Goal: Information Seeking & Learning: Learn about a topic

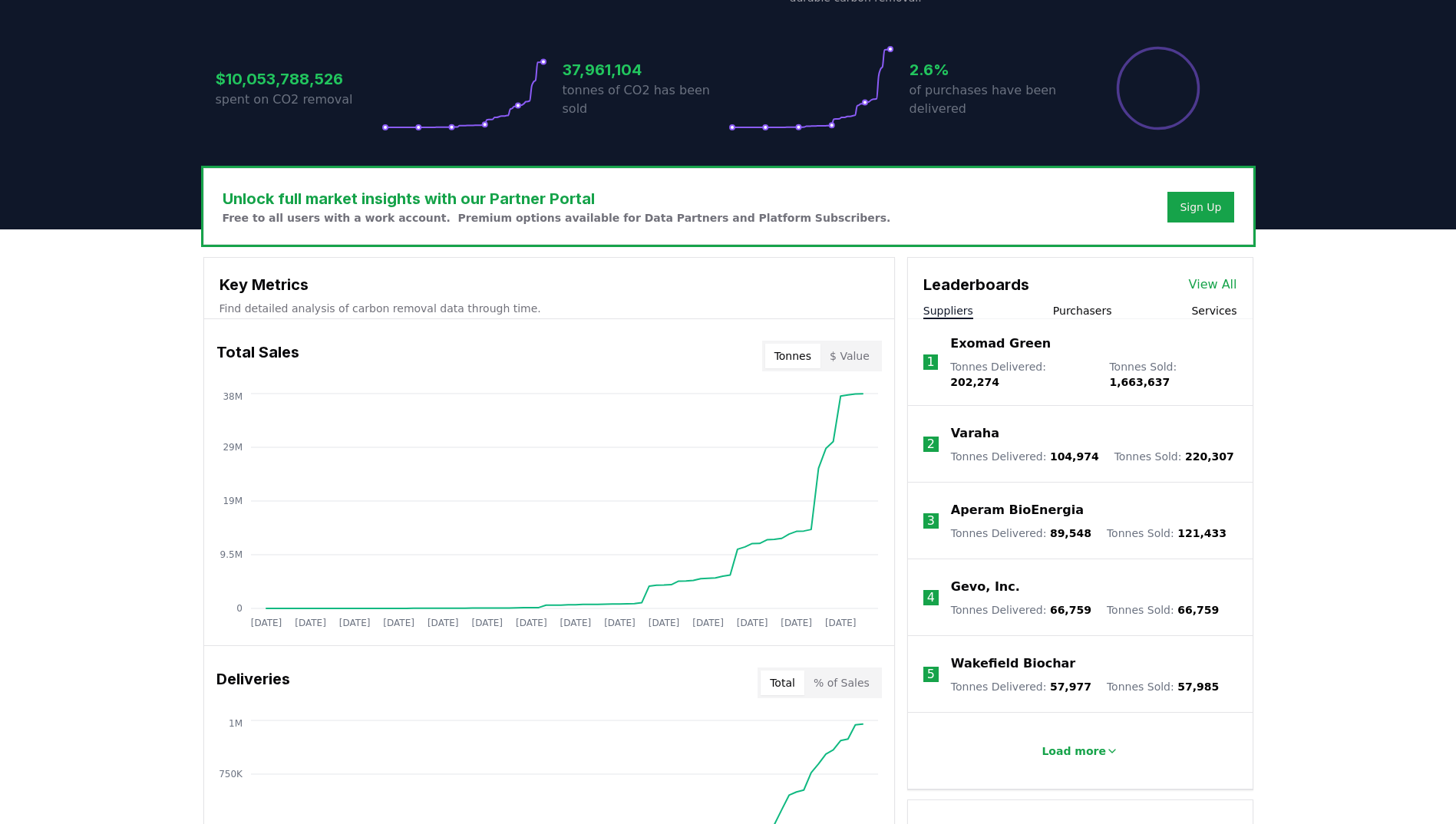
scroll to position [307, 0]
click at [859, 358] on button "$ Value" at bounding box center [849, 355] width 58 height 25
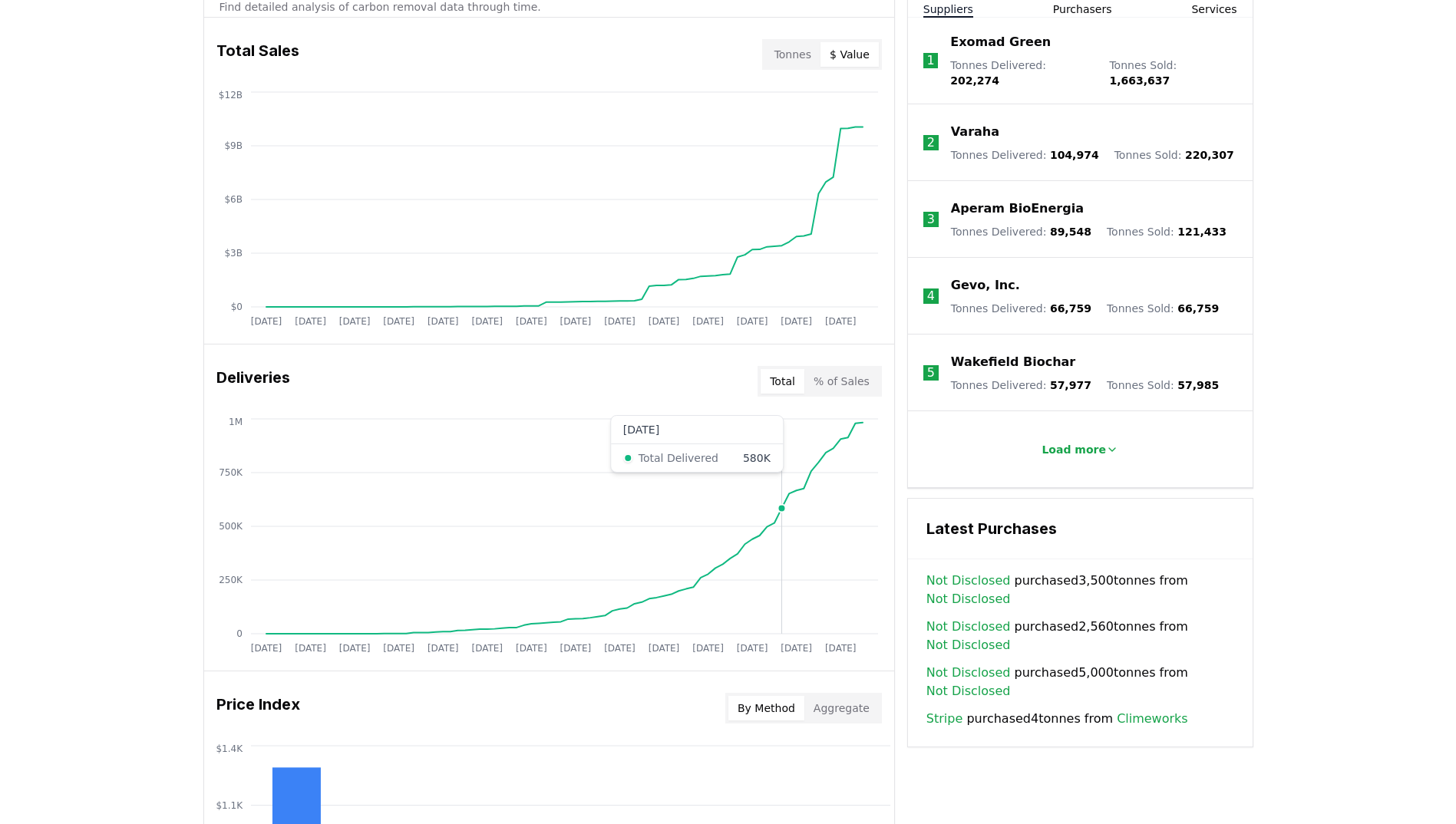
scroll to position [614, 0]
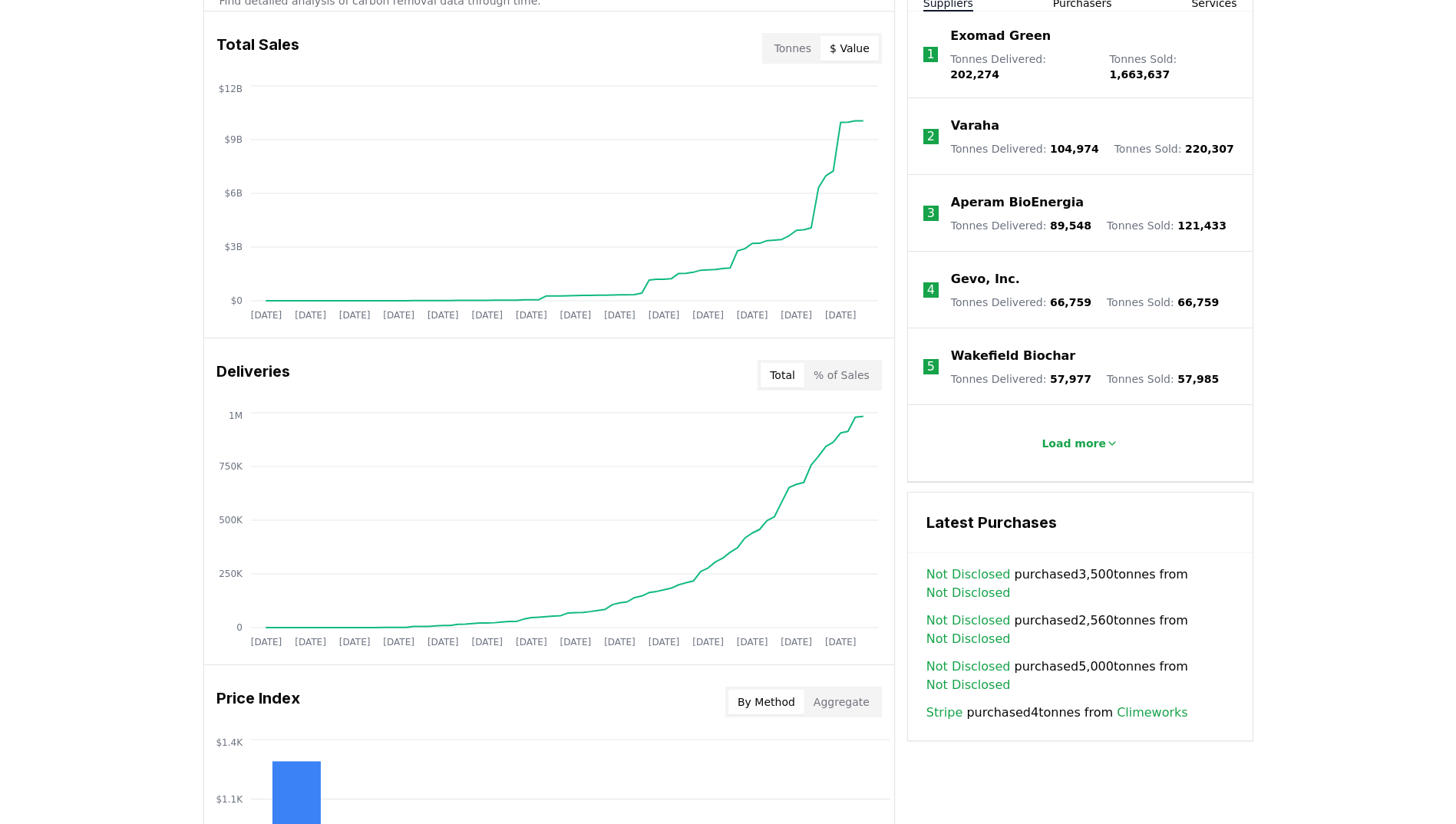
click at [857, 368] on button "% of Sales" at bounding box center [841, 375] width 75 height 25
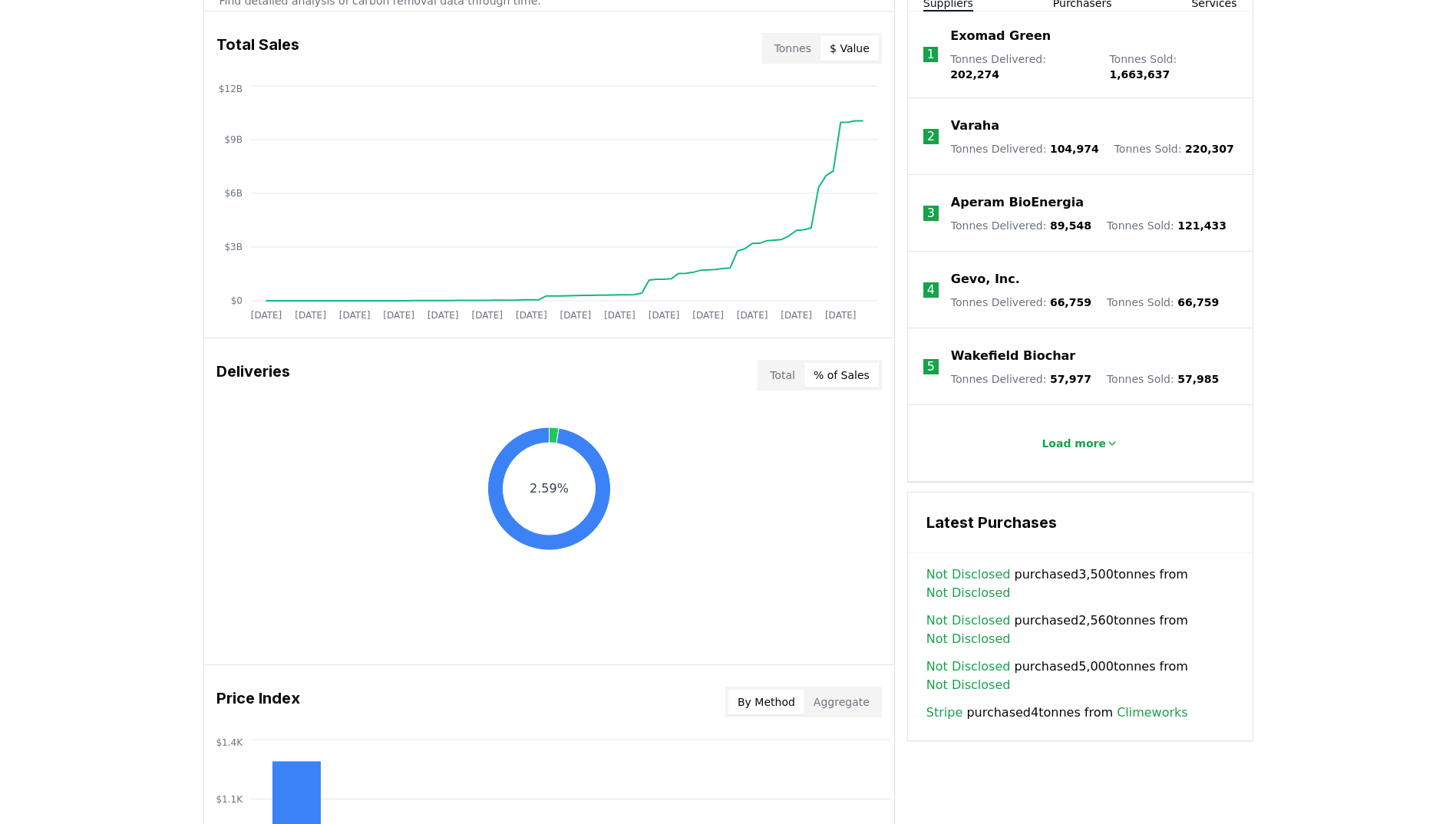
click at [789, 377] on button "Total" at bounding box center [782, 375] width 44 height 25
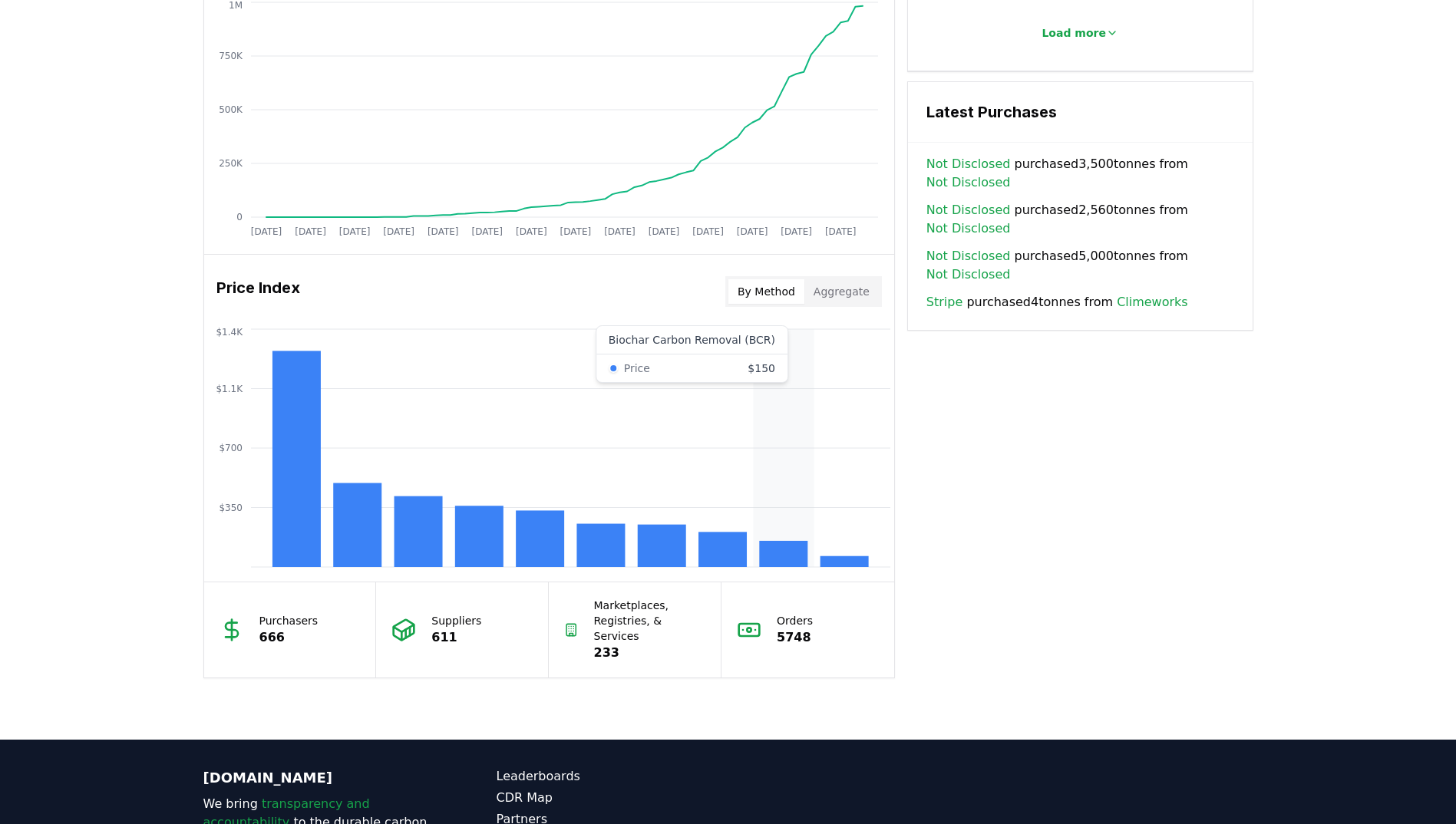
scroll to position [998, 0]
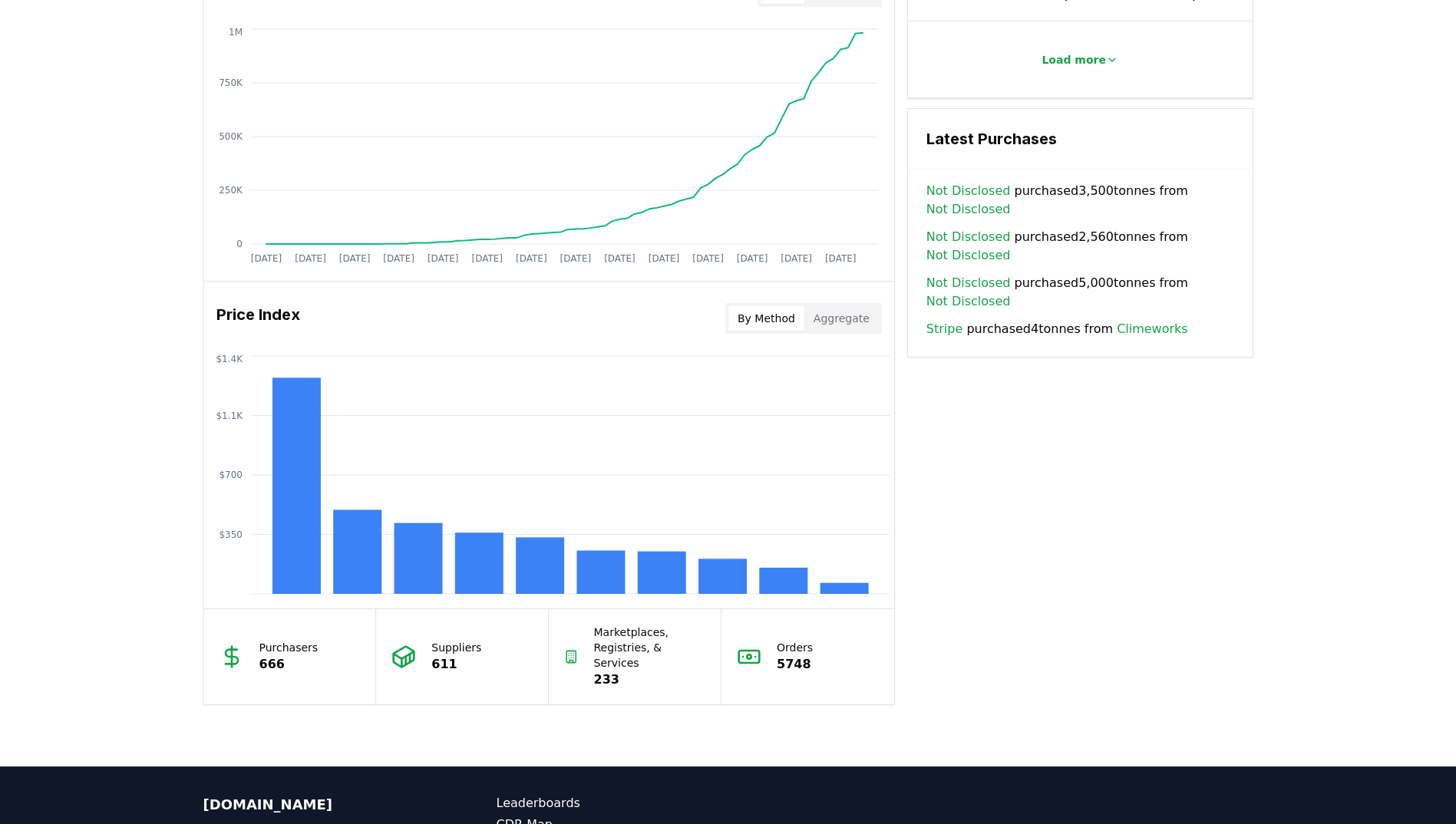
click at [837, 319] on button "Aggregate" at bounding box center [841, 318] width 75 height 25
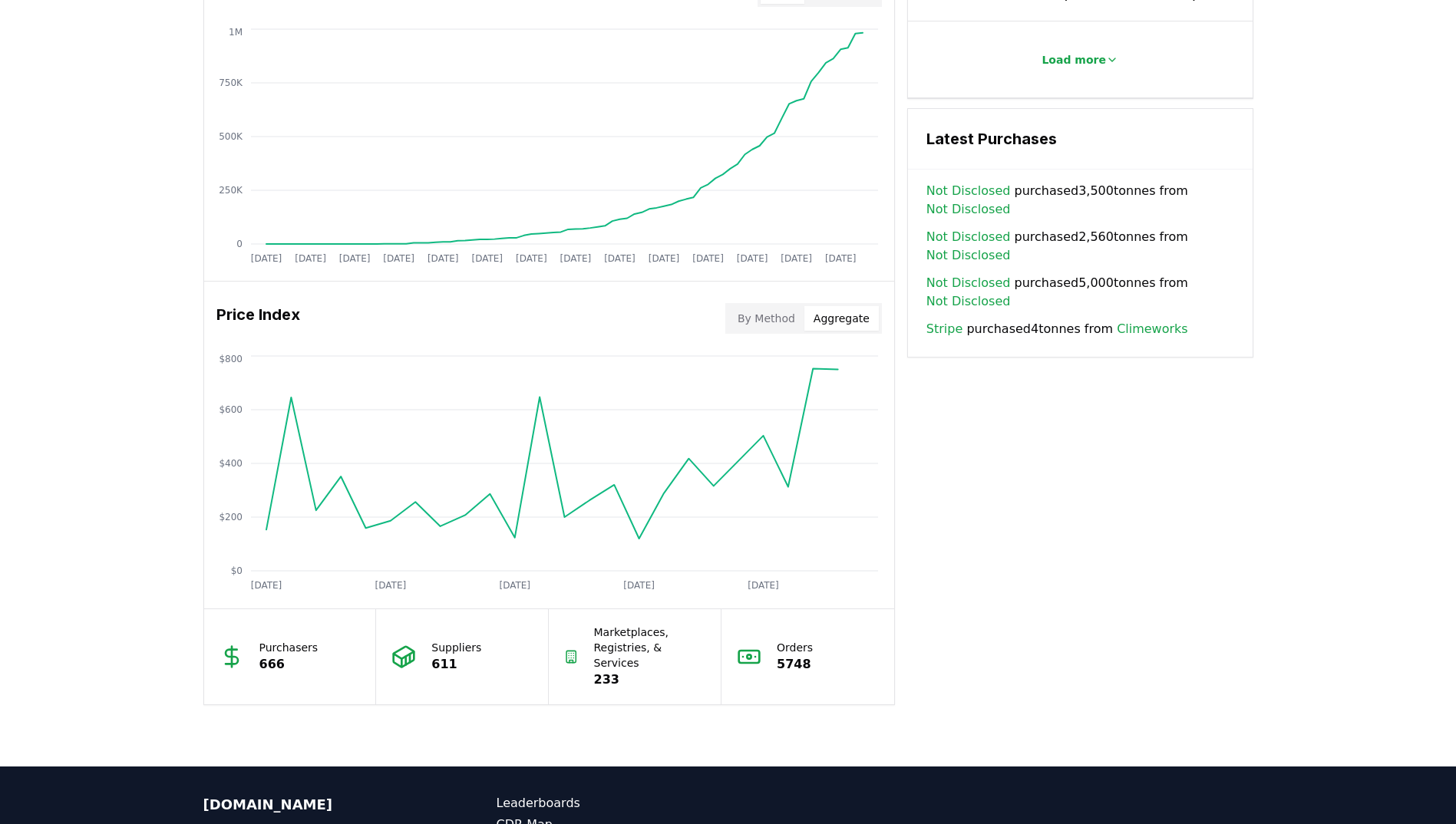
click at [757, 319] on button "By Method" at bounding box center [766, 318] width 76 height 25
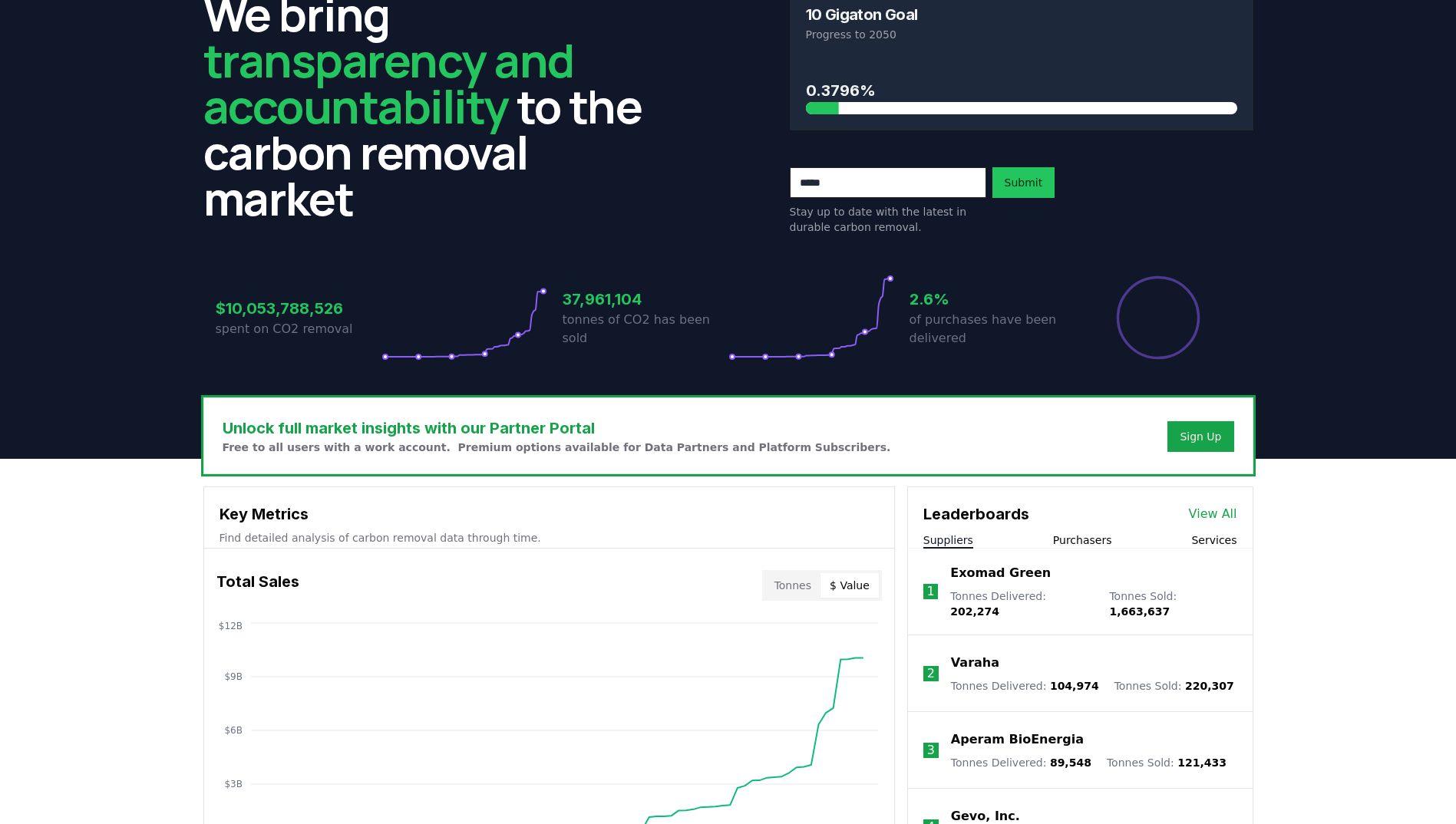
scroll to position [0, 0]
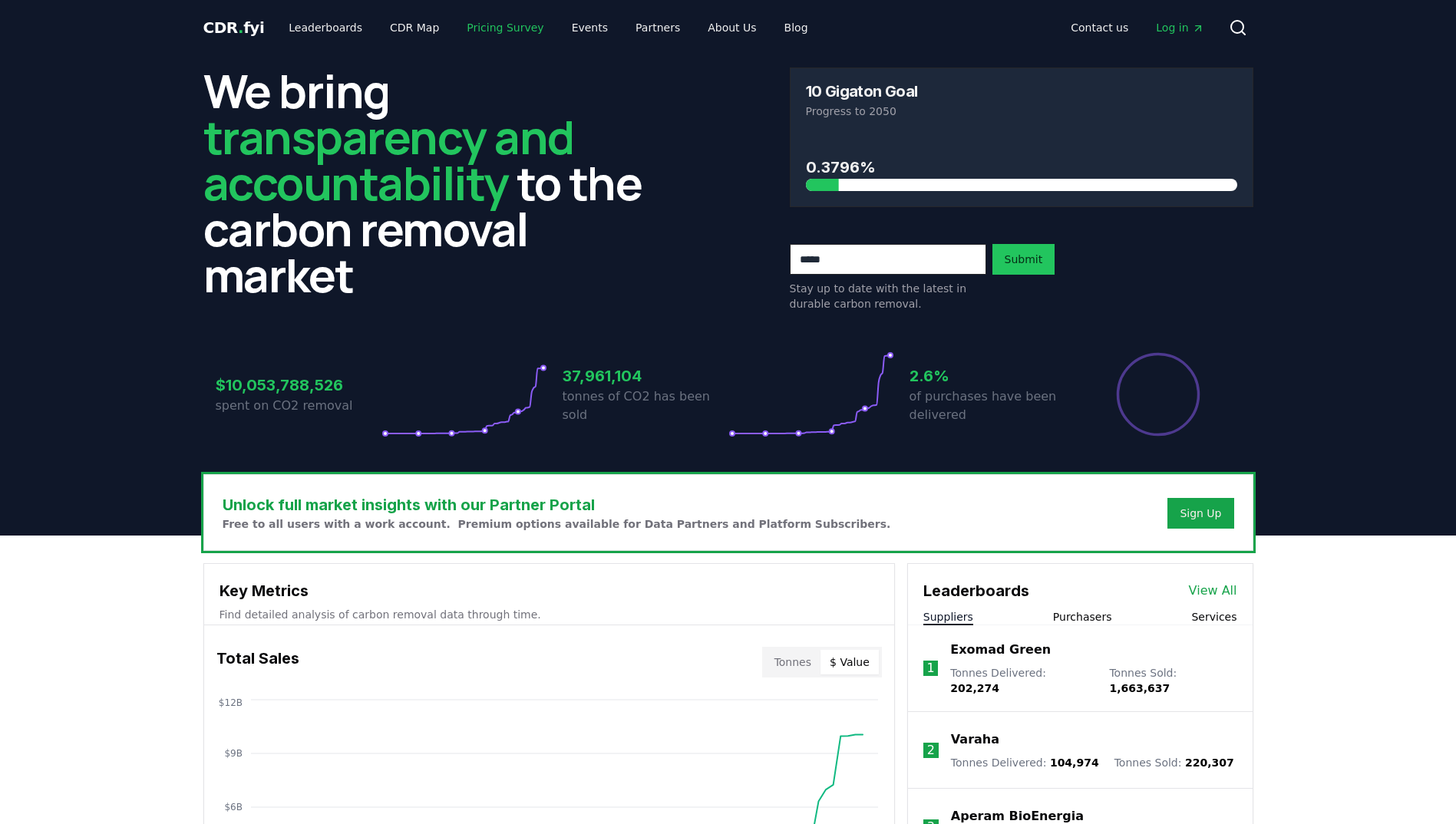
click at [500, 22] on link "Pricing Survey" at bounding box center [505, 28] width 102 height 28
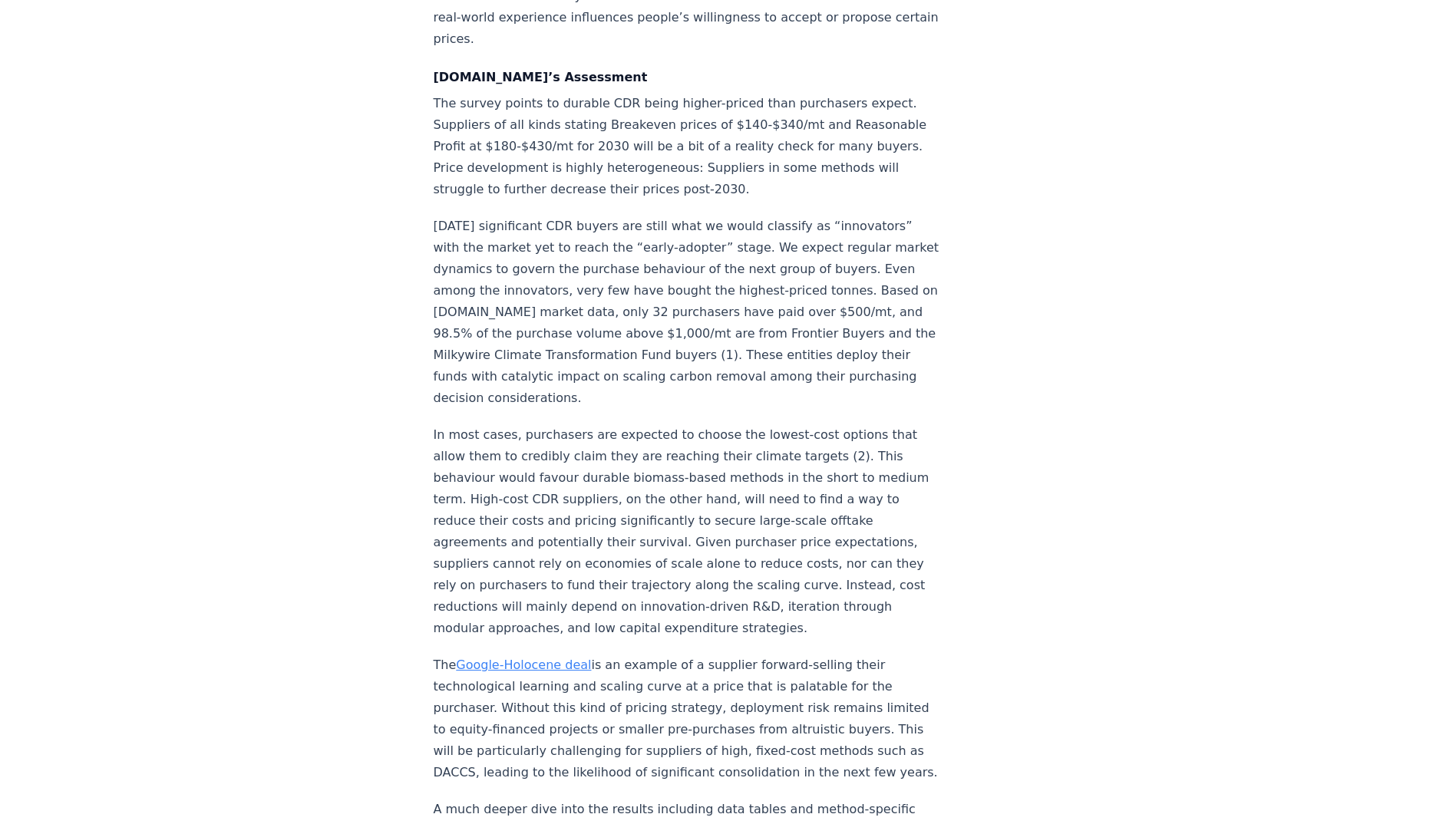
scroll to position [2455, 0]
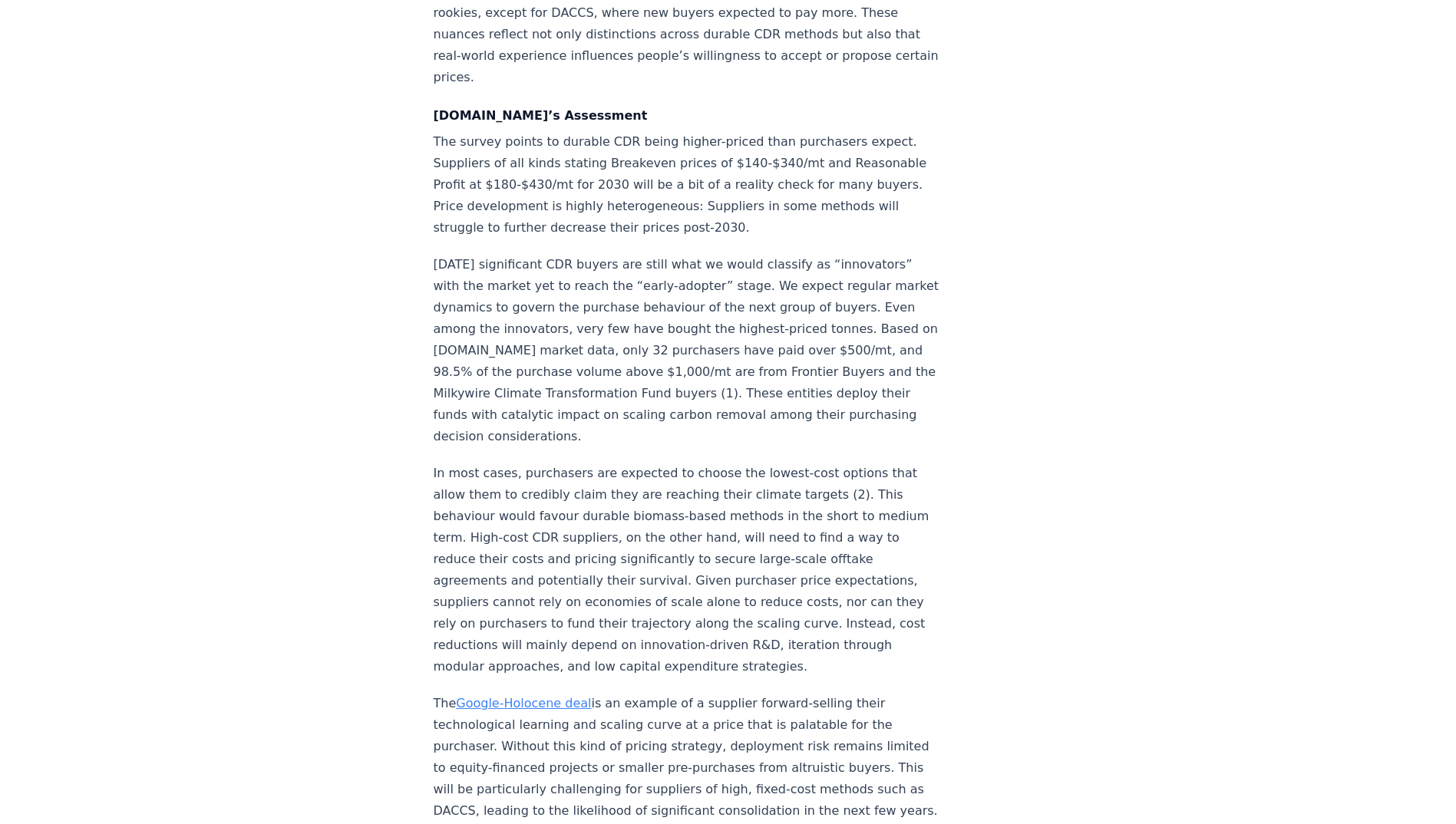
click at [500, 696] on link "Google-Holocene deal" at bounding box center [523, 703] width 135 height 15
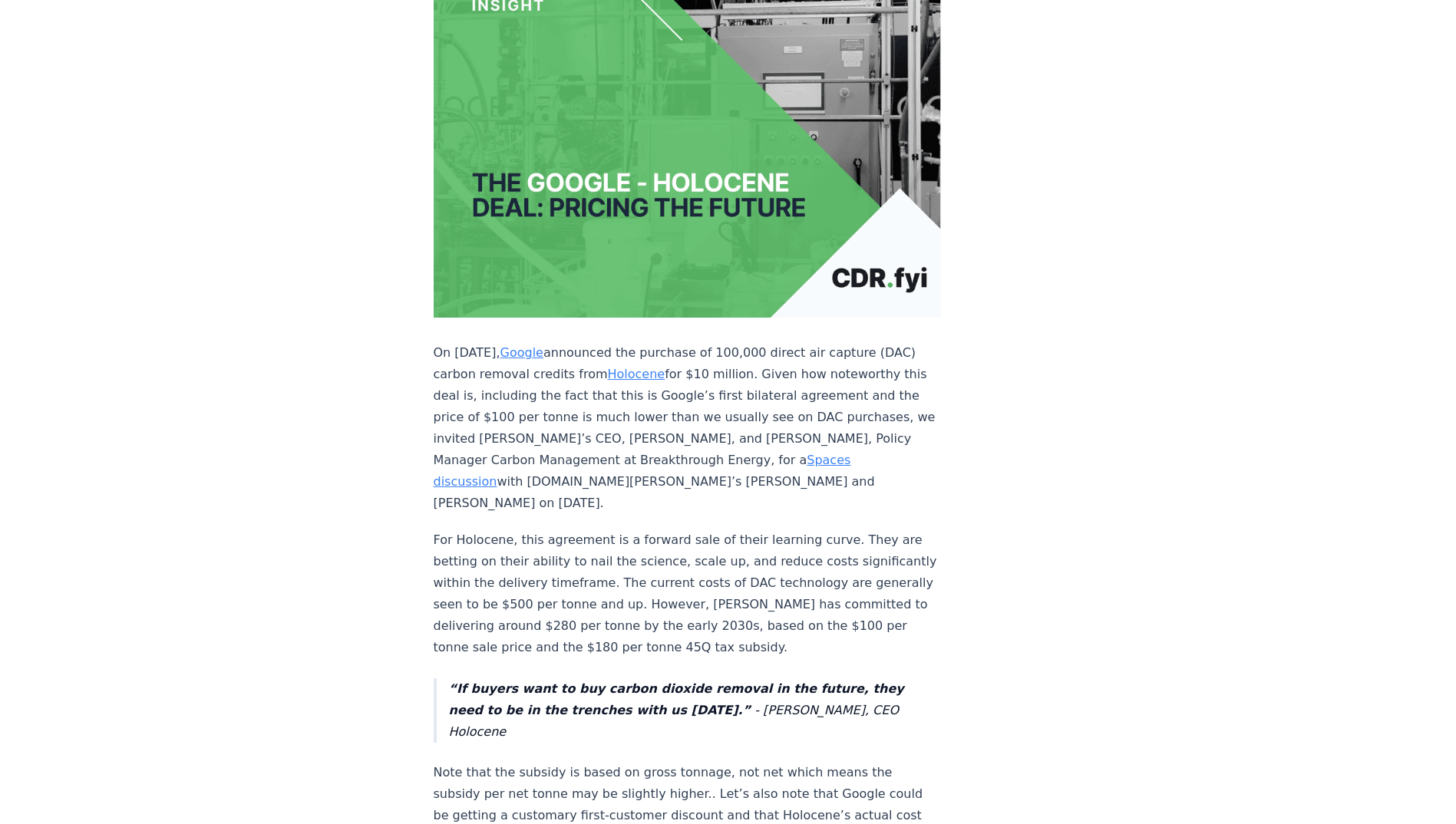
scroll to position [230, 0]
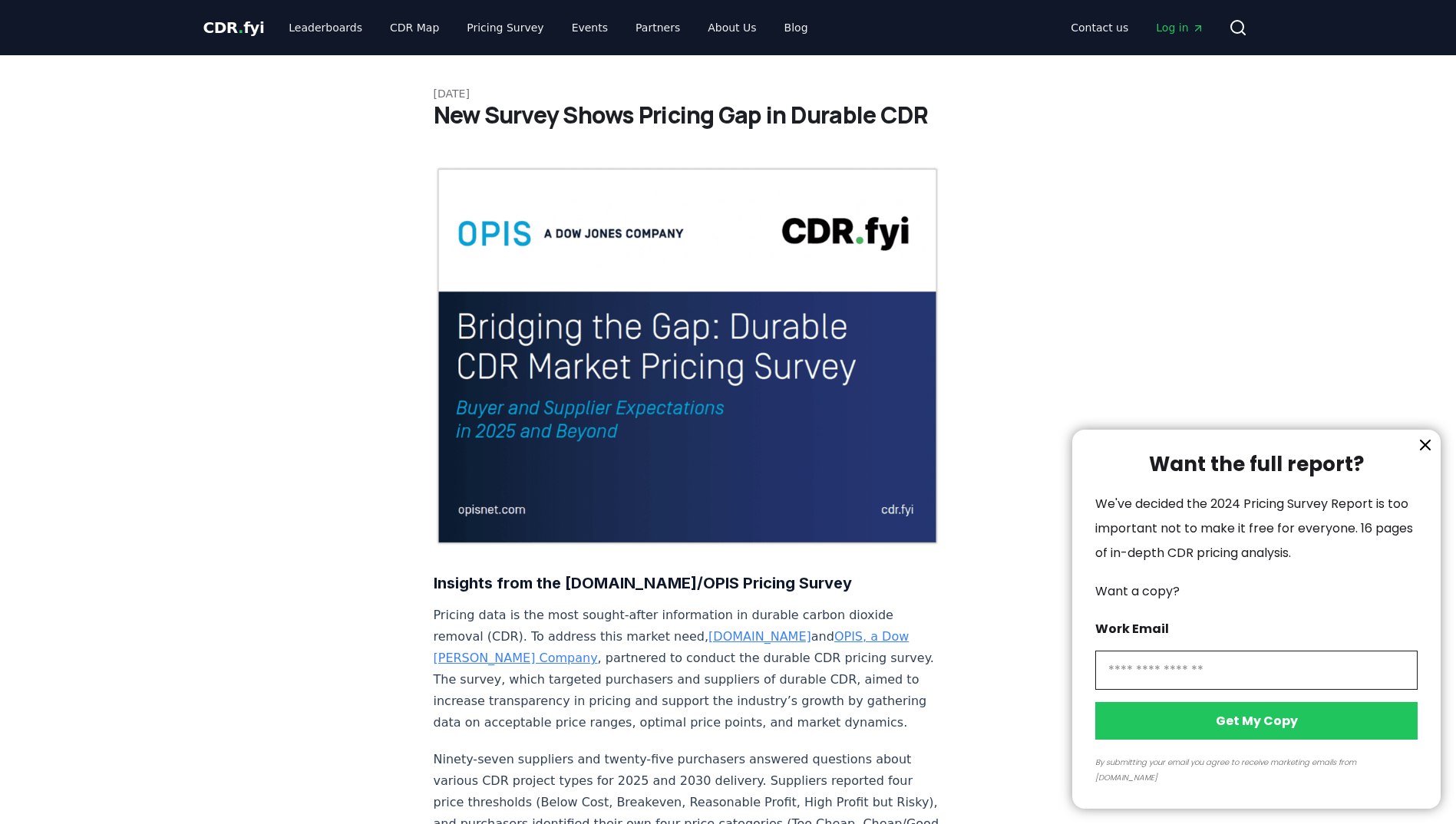
click at [324, 27] on div at bounding box center [728, 412] width 1456 height 824
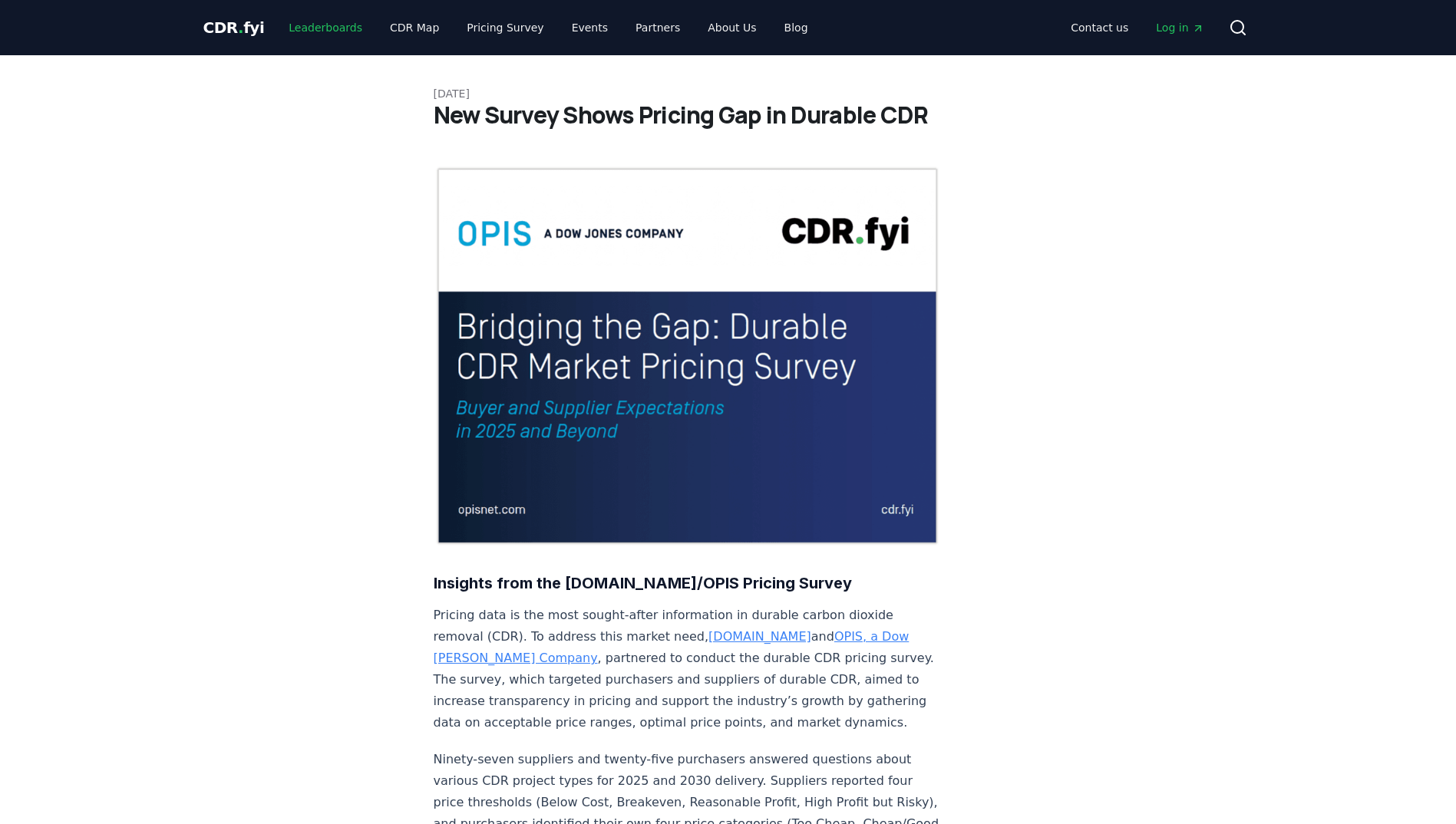
click at [324, 27] on link "Leaderboards" at bounding box center [325, 28] width 98 height 28
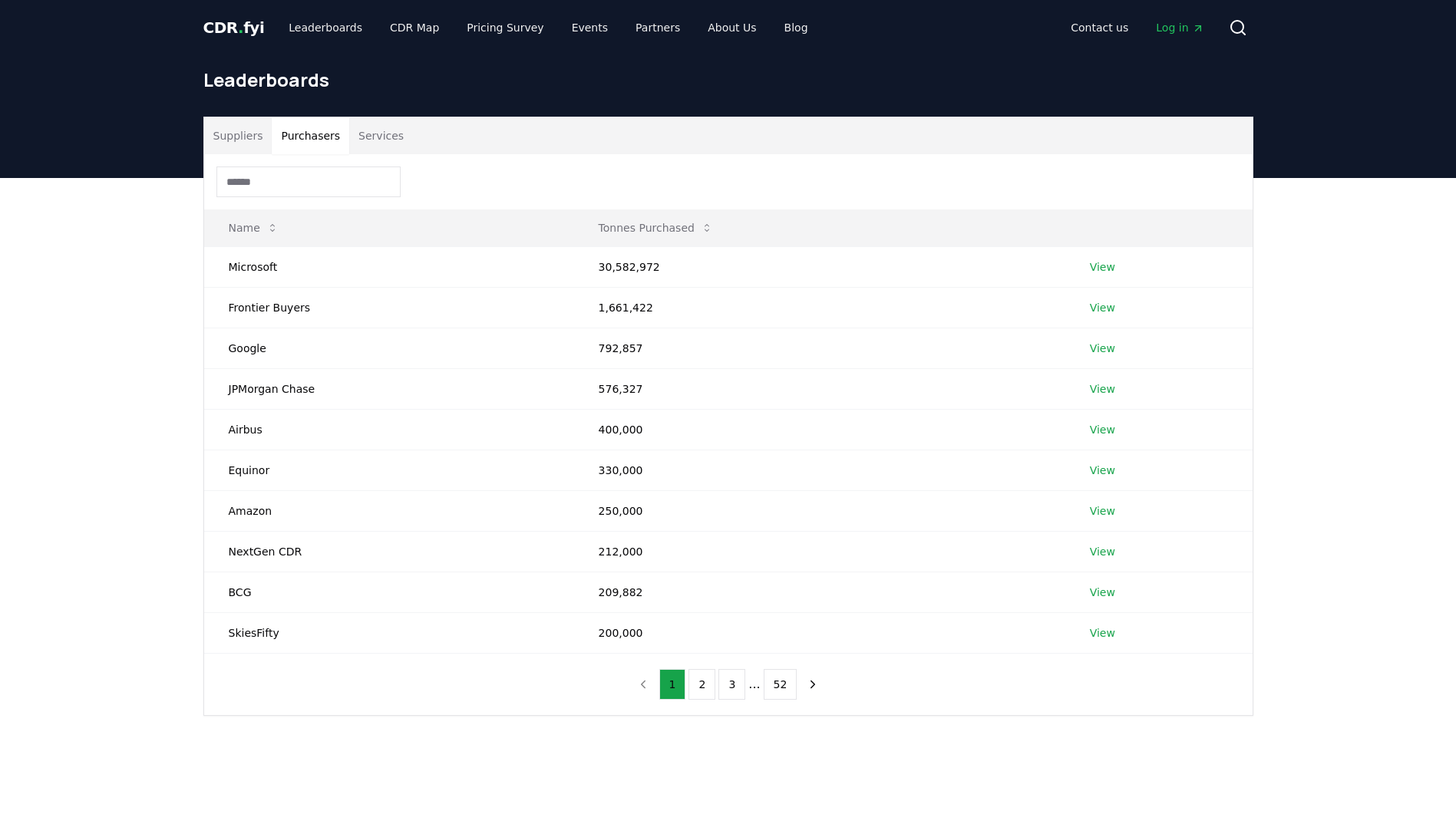
click at [300, 137] on button "Purchasers" at bounding box center [310, 136] width 78 height 37
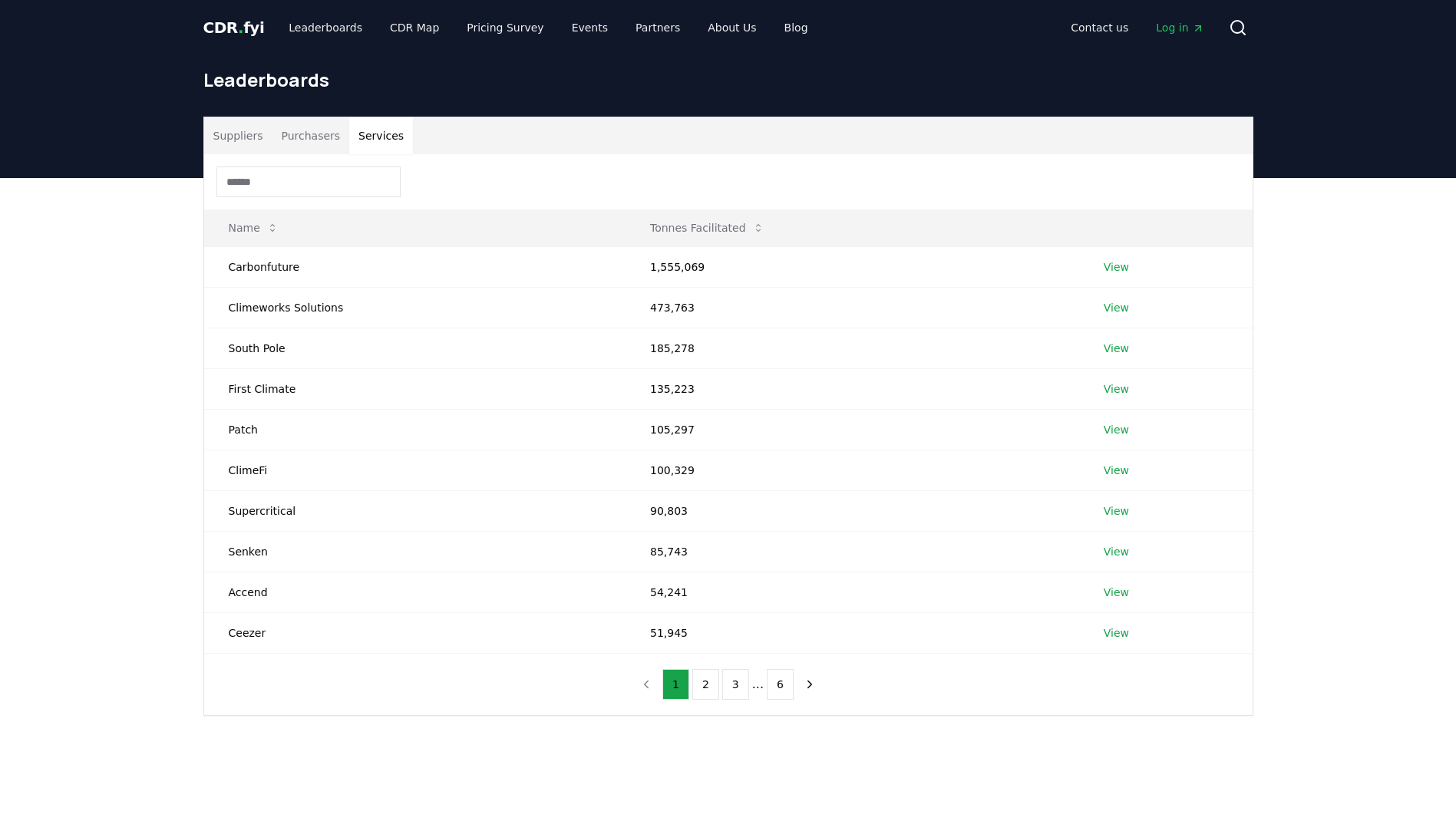
click at [358, 140] on button "Services" at bounding box center [381, 136] width 64 height 37
click at [236, 135] on button "Suppliers" at bounding box center [239, 136] width 68 height 37
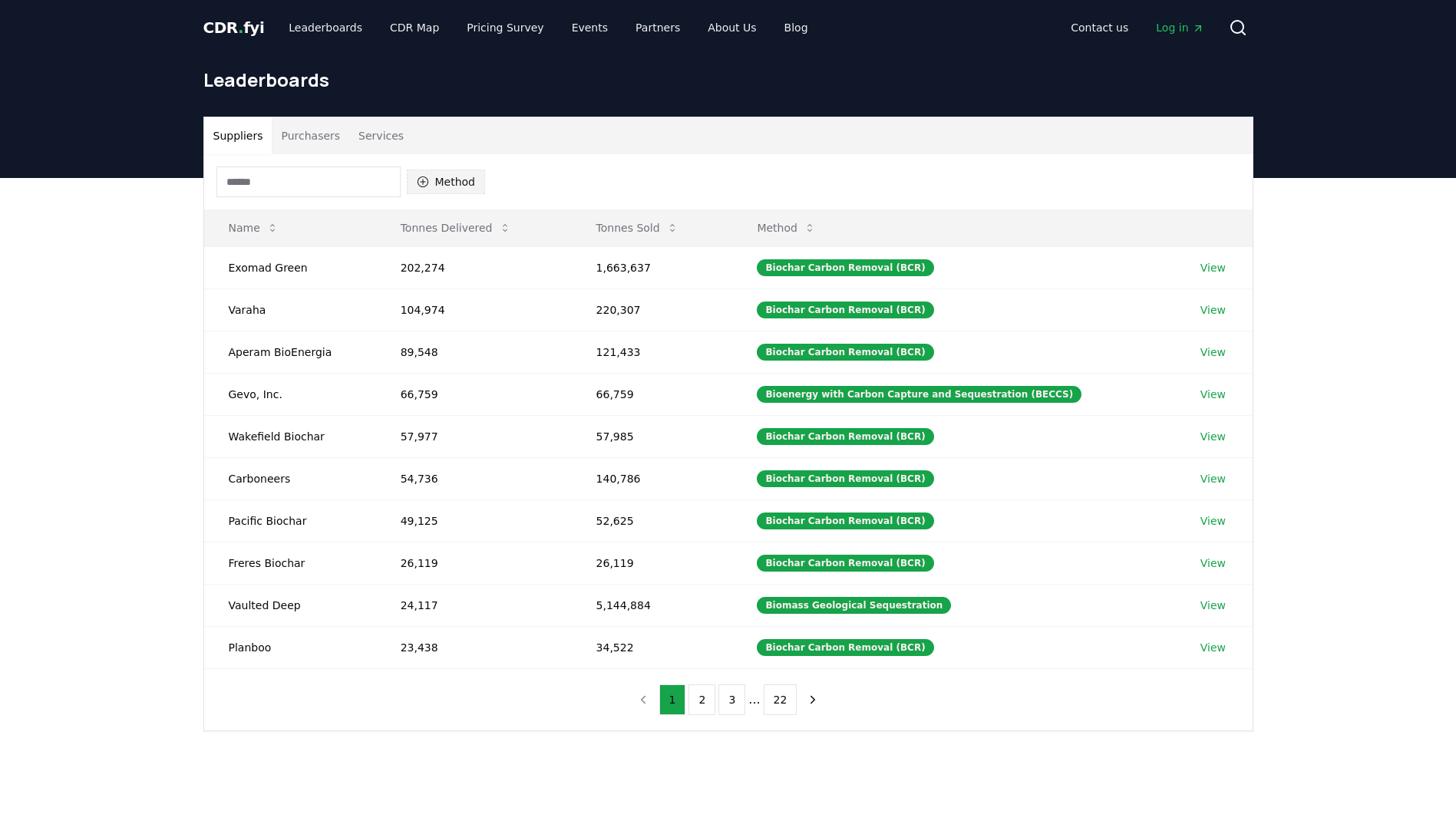
click at [448, 184] on button "Method" at bounding box center [446, 182] width 79 height 25
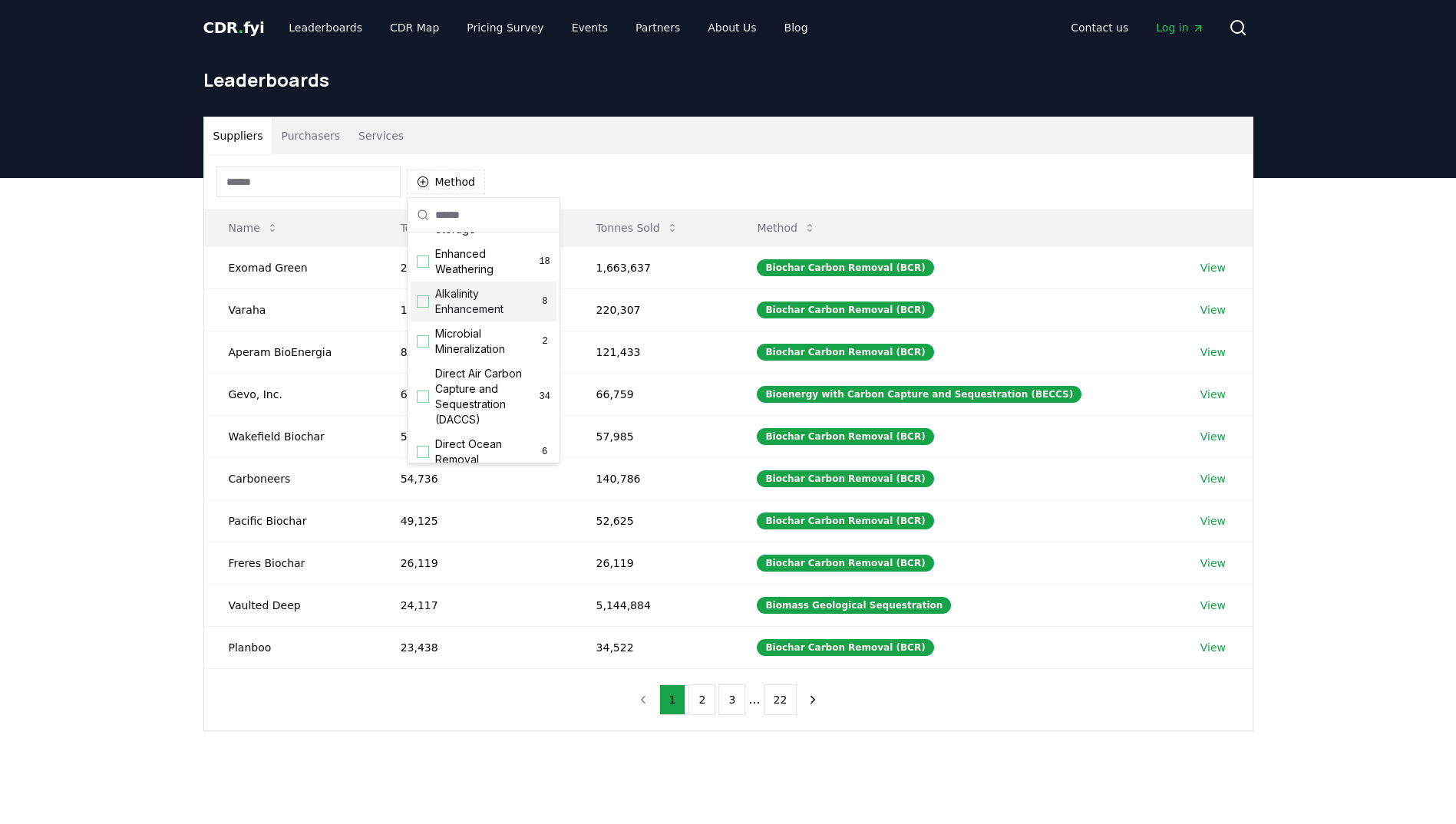
scroll to position [384, 0]
click at [425, 298] on div "Suggestions" at bounding box center [423, 292] width 12 height 12
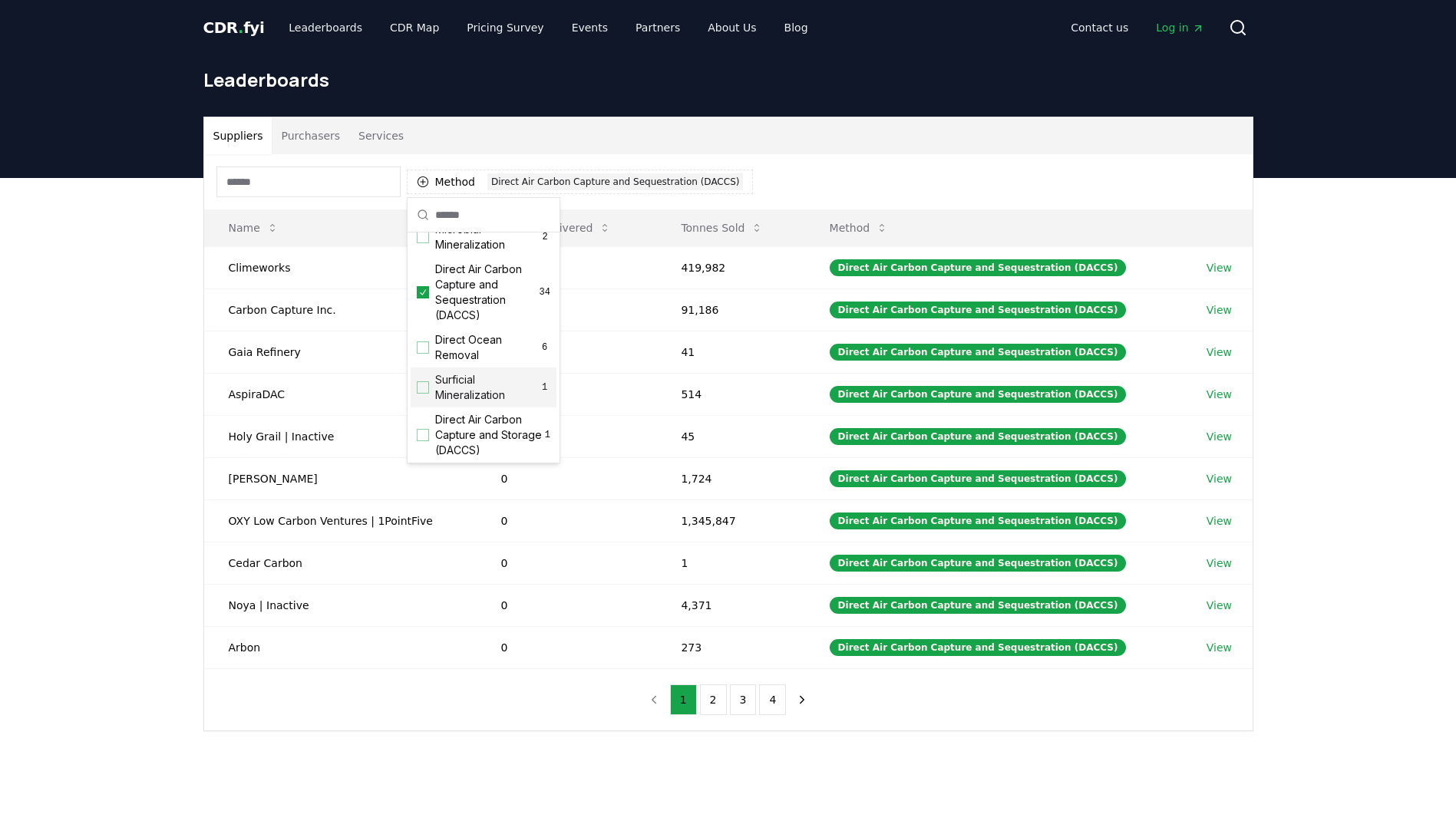
click at [116, 499] on div "Suppliers Purchasers Services Method 1 Direct Air Carbon Capture and Sequestrat…" at bounding box center [728, 485] width 1456 height 615
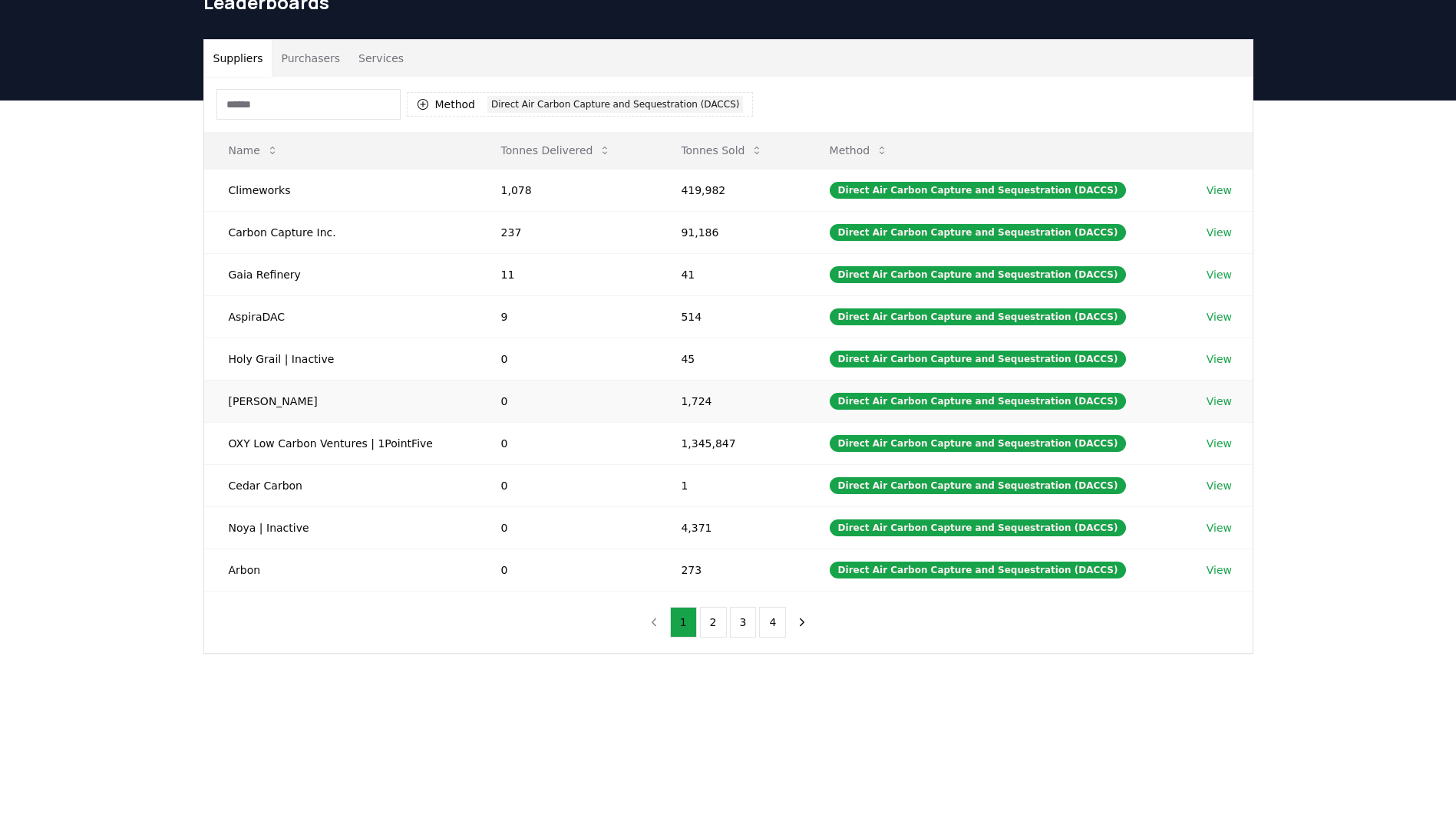
scroll to position [77, 0]
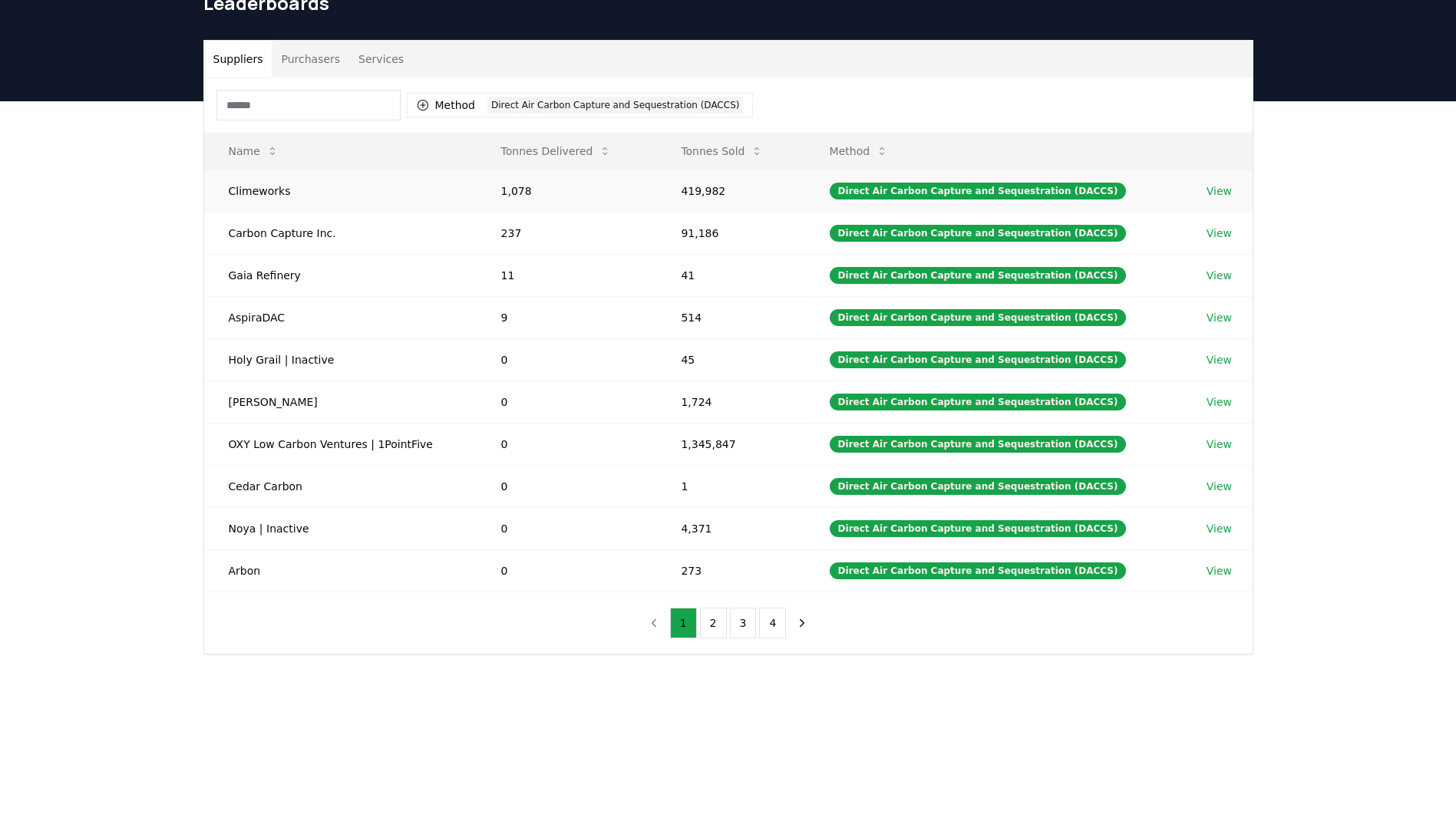
click at [1207, 190] on link "View" at bounding box center [1218, 191] width 25 height 15
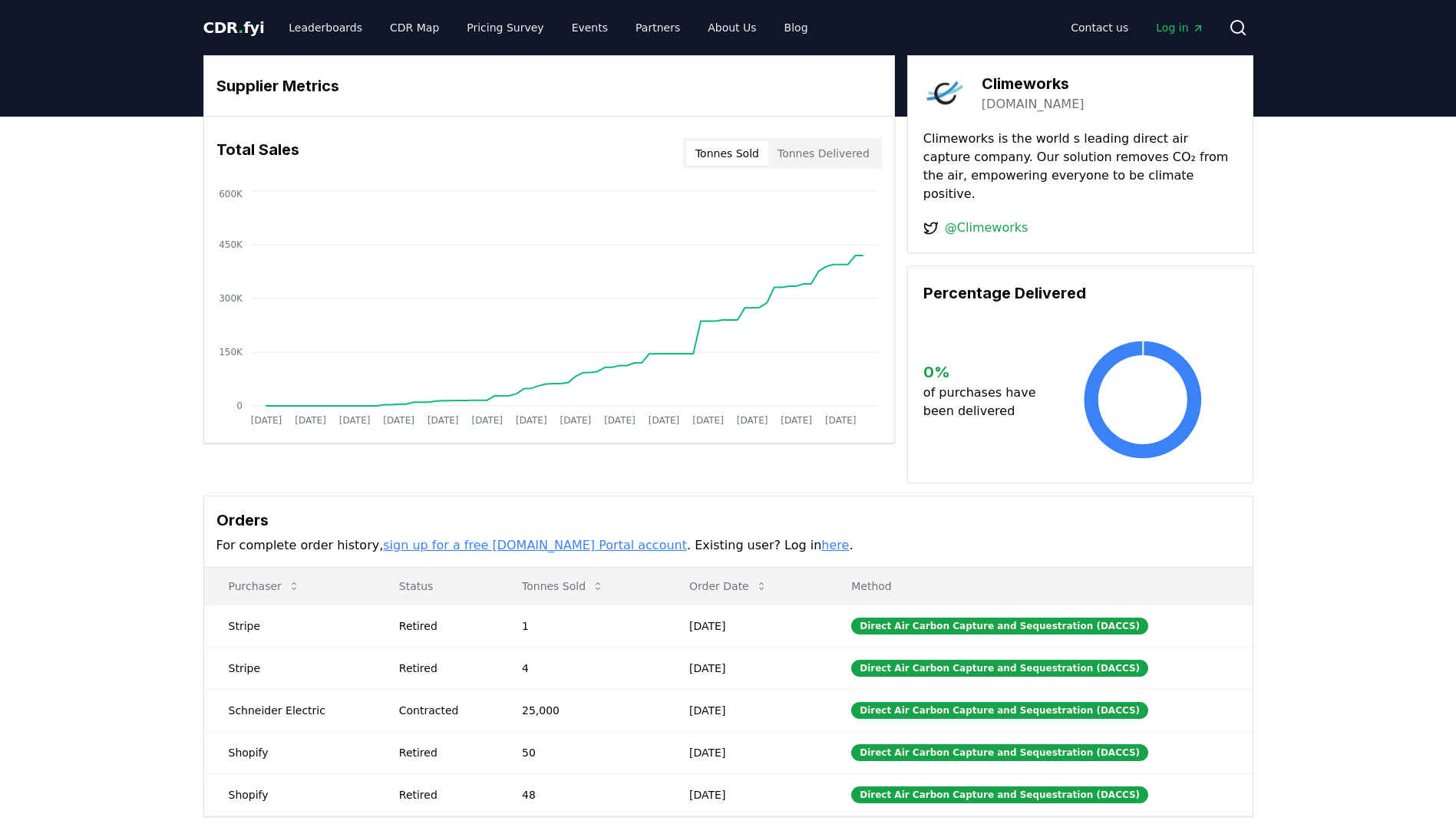
click at [814, 154] on button "Tonnes Delivered" at bounding box center [823, 154] width 111 height 25
click at [732, 153] on button "Tonnes Sold" at bounding box center [728, 154] width 82 height 25
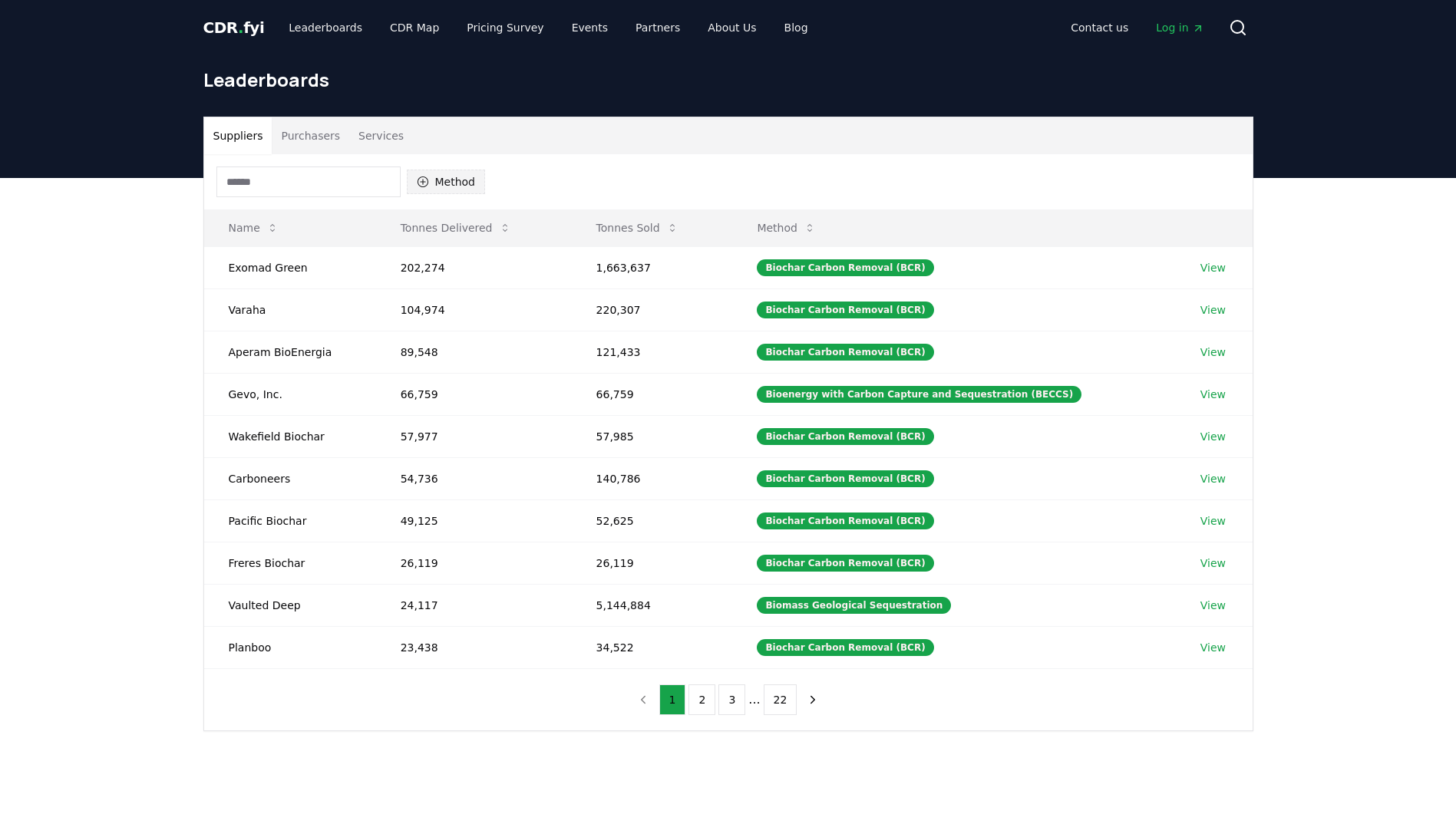
click at [454, 179] on button "Method" at bounding box center [446, 182] width 79 height 25
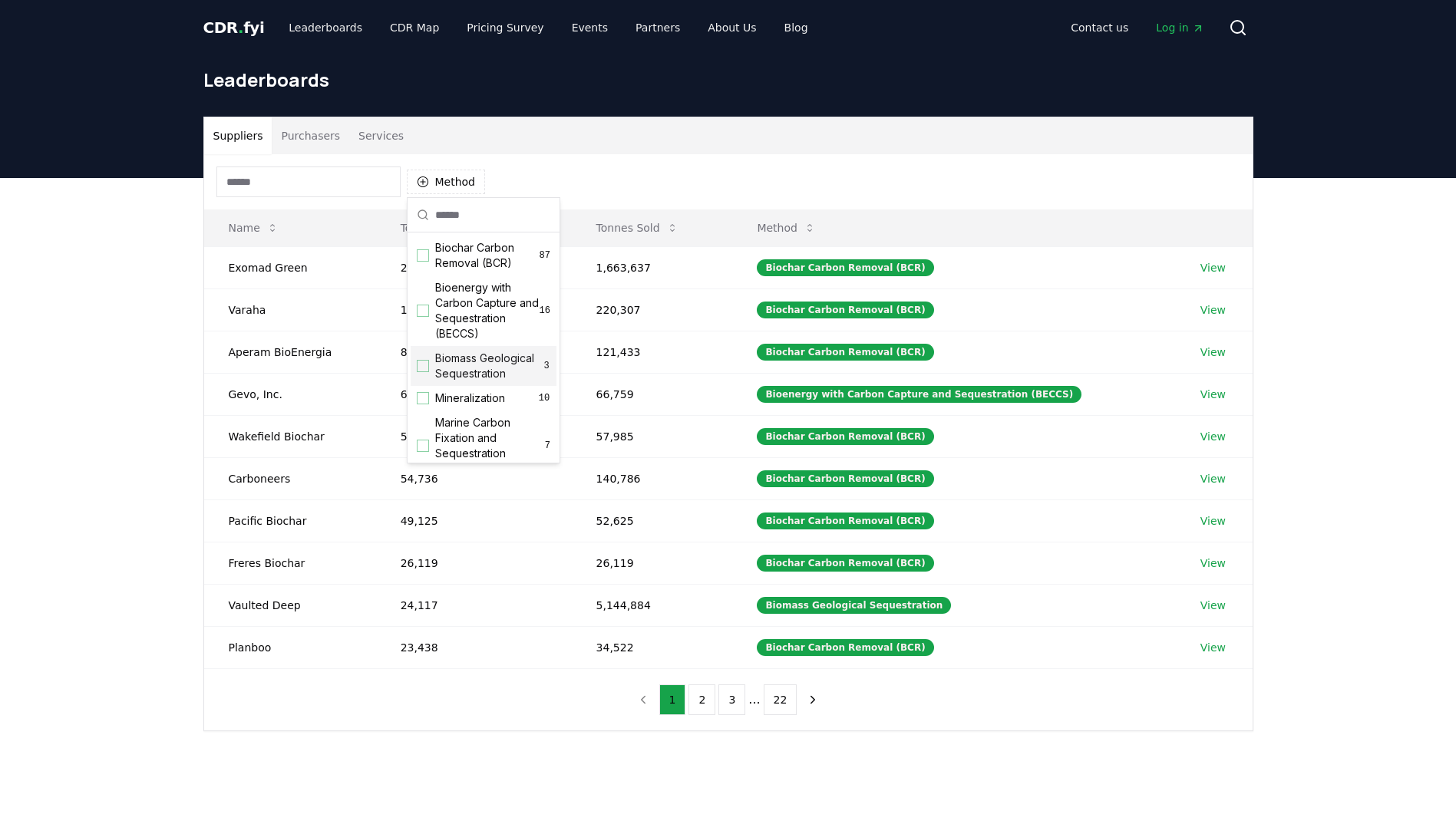
scroll to position [77, 0]
click at [435, 248] on span "Bioenergy with Carbon Capture and Sequestration (BECCS)" at bounding box center [487, 234] width 105 height 62
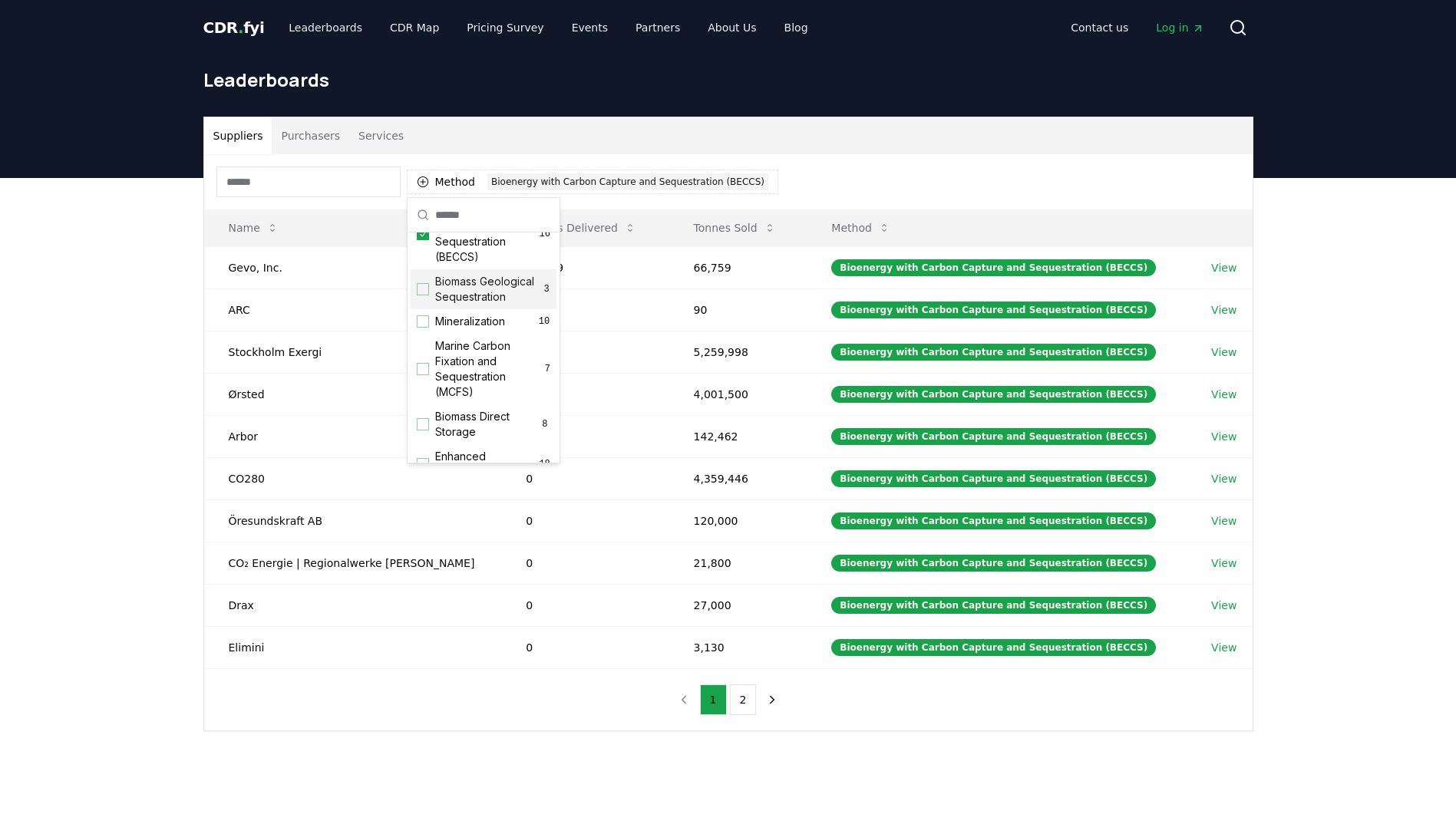
click at [437, 304] on span "Biomass Geological Sequestration" at bounding box center [489, 289] width 108 height 31
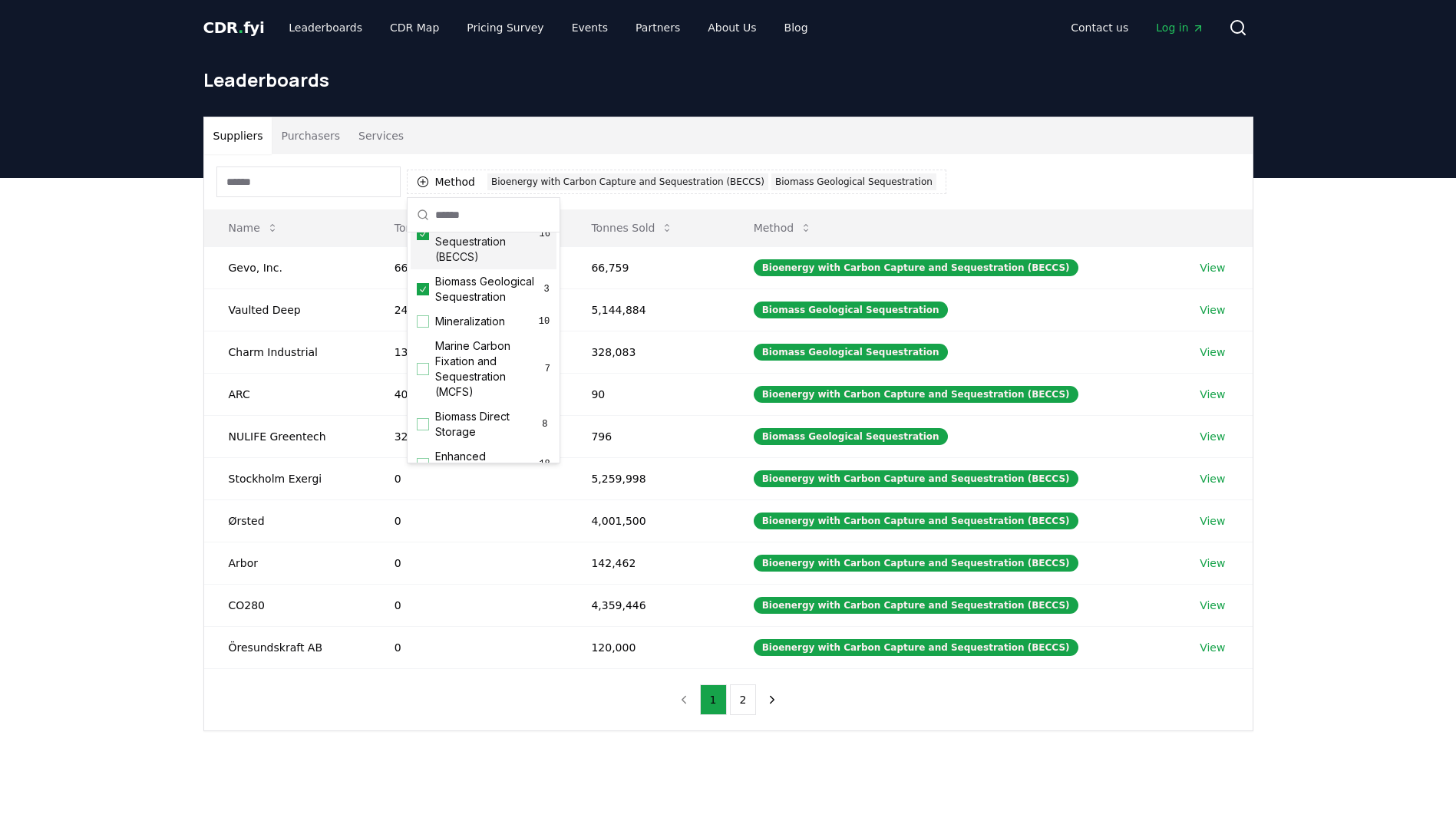
click at [444, 231] on div at bounding box center [483, 214] width 152 height 35
click at [443, 239] on span "Bioenergy with Carbon Capture and Sequestration (BECCS)" at bounding box center [487, 234] width 105 height 62
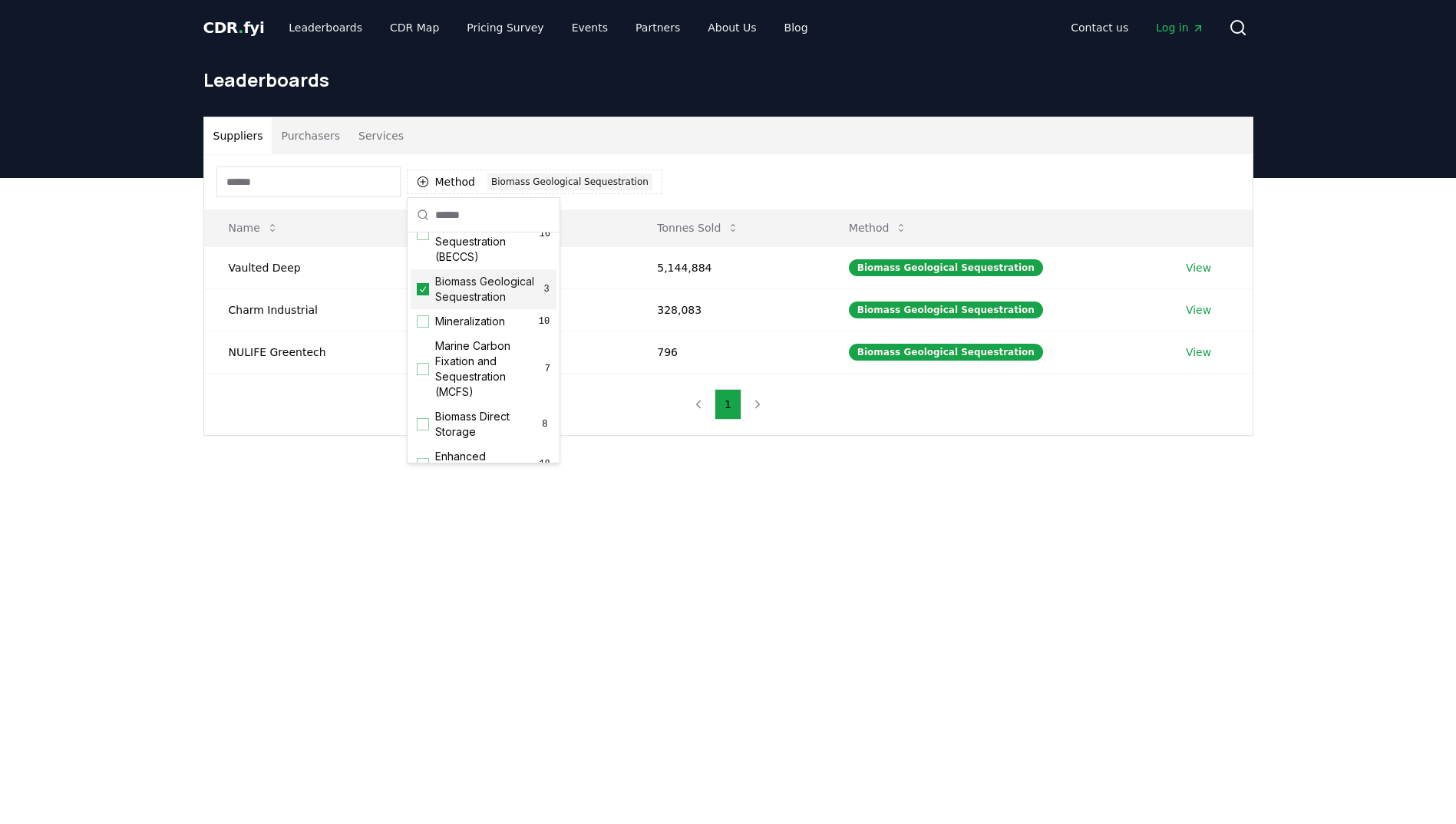
click at [439, 290] on span "Biomass Geological Sequestration" at bounding box center [489, 289] width 108 height 31
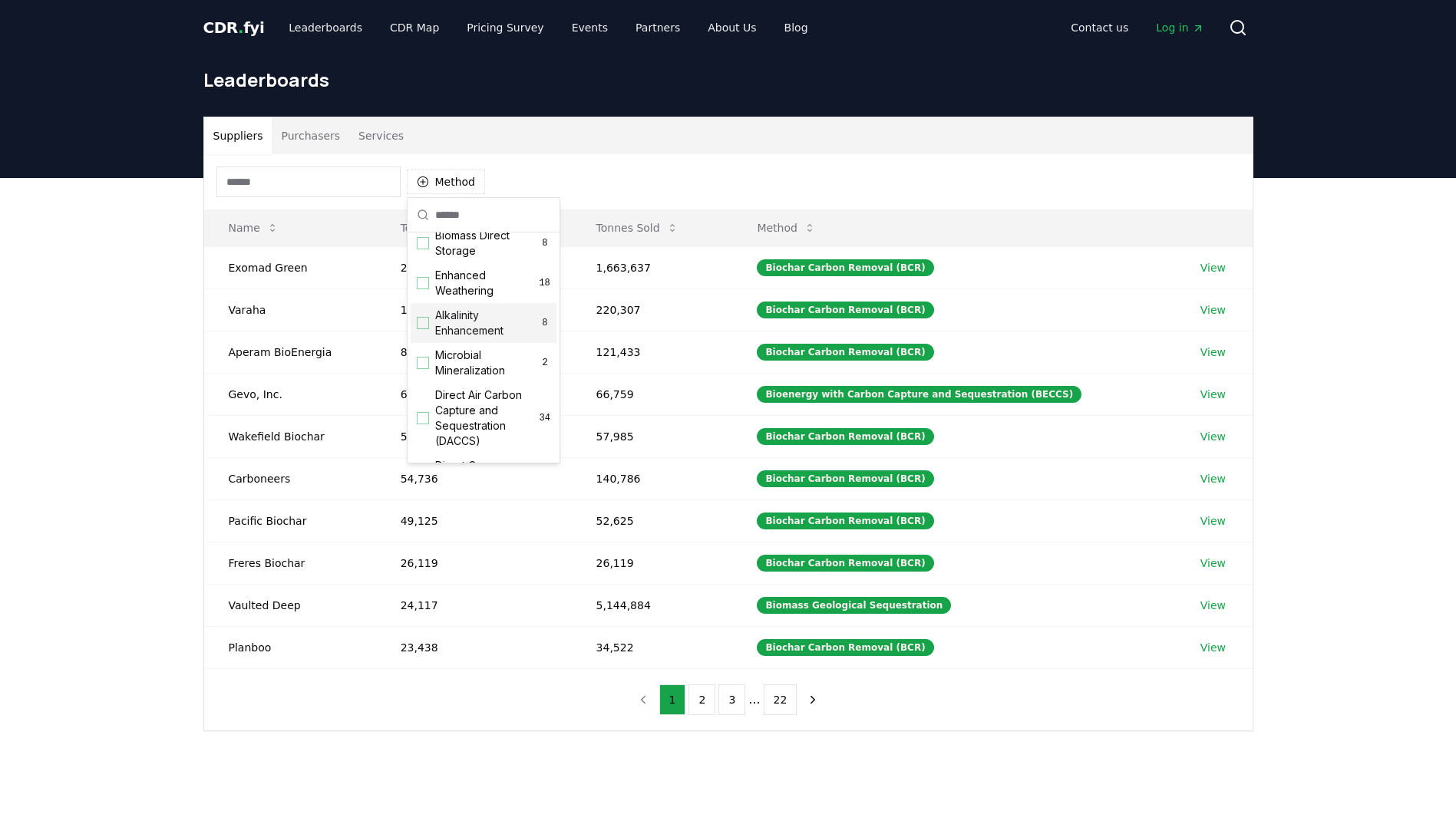
scroll to position [307, 0]
click at [473, 378] on span "Direct Air Carbon Capture and Sequestration (DACCS)" at bounding box center [487, 369] width 105 height 62
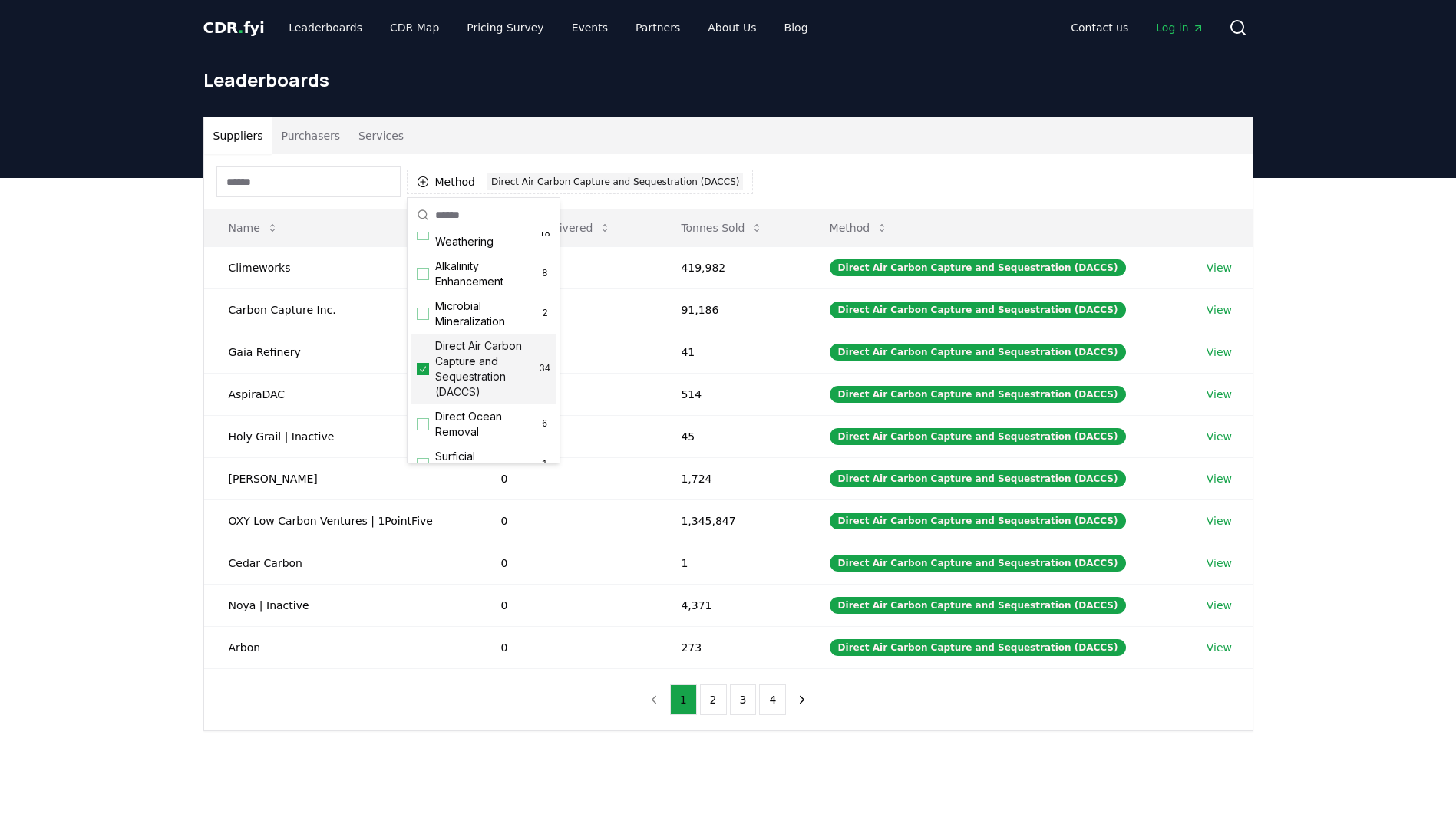
click at [125, 411] on div "Suppliers Purchasers Services Method 1 Direct Air Carbon Capture and Sequestrat…" at bounding box center [728, 485] width 1456 height 615
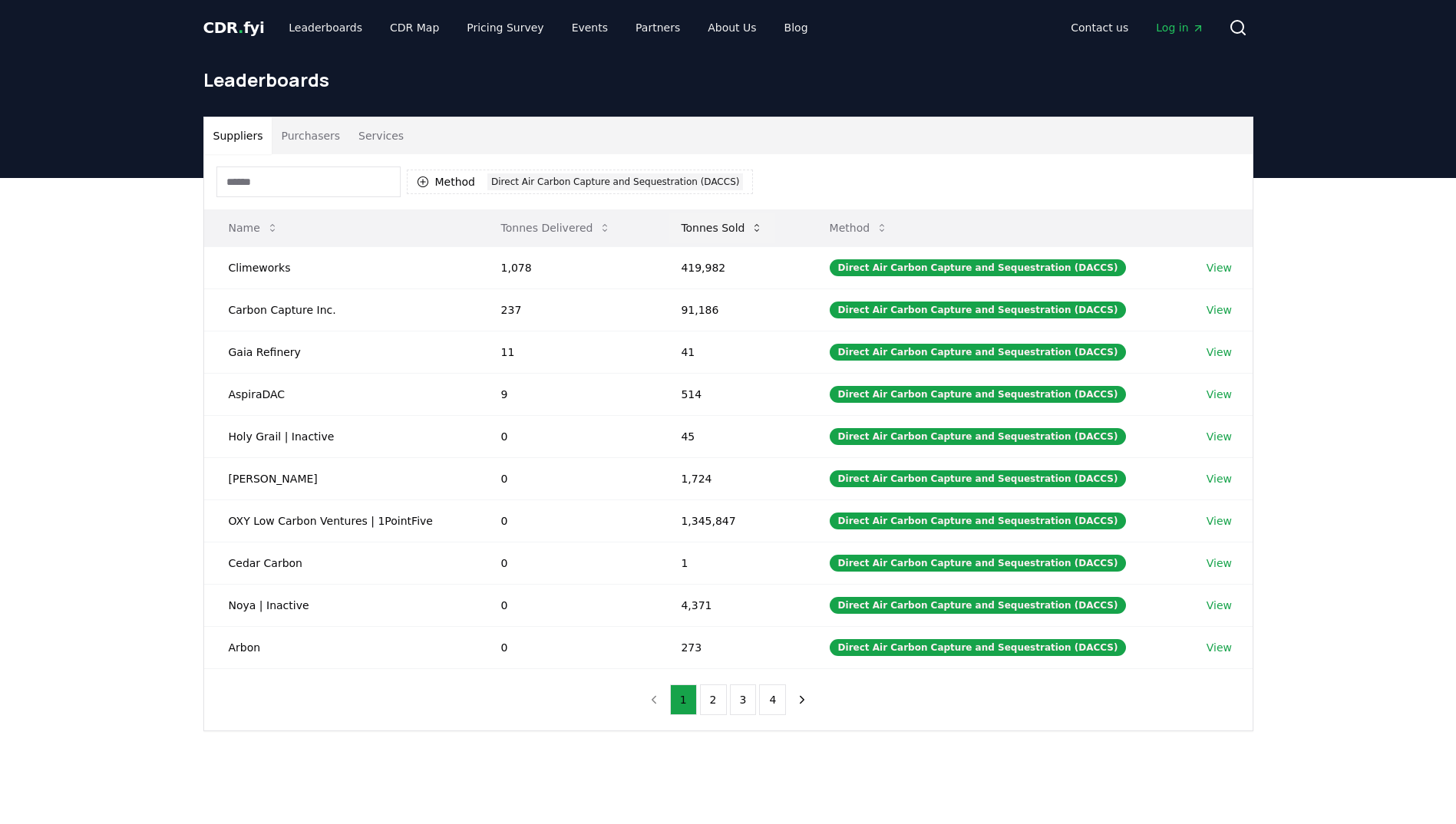
click at [709, 226] on button "Tonnes Sold" at bounding box center [722, 227] width 107 height 31
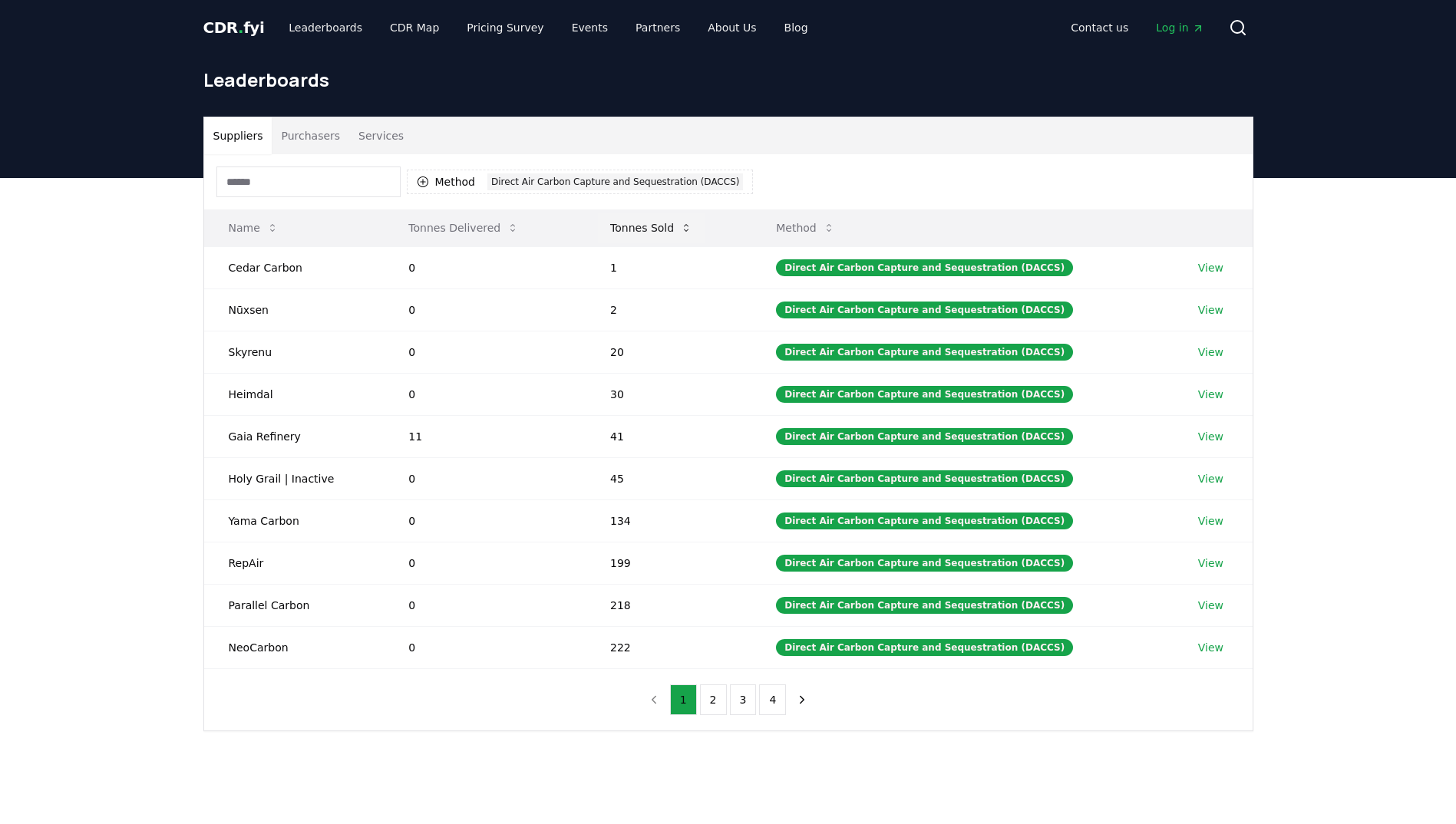
click at [638, 227] on button "Tonnes Sold" at bounding box center [651, 227] width 107 height 31
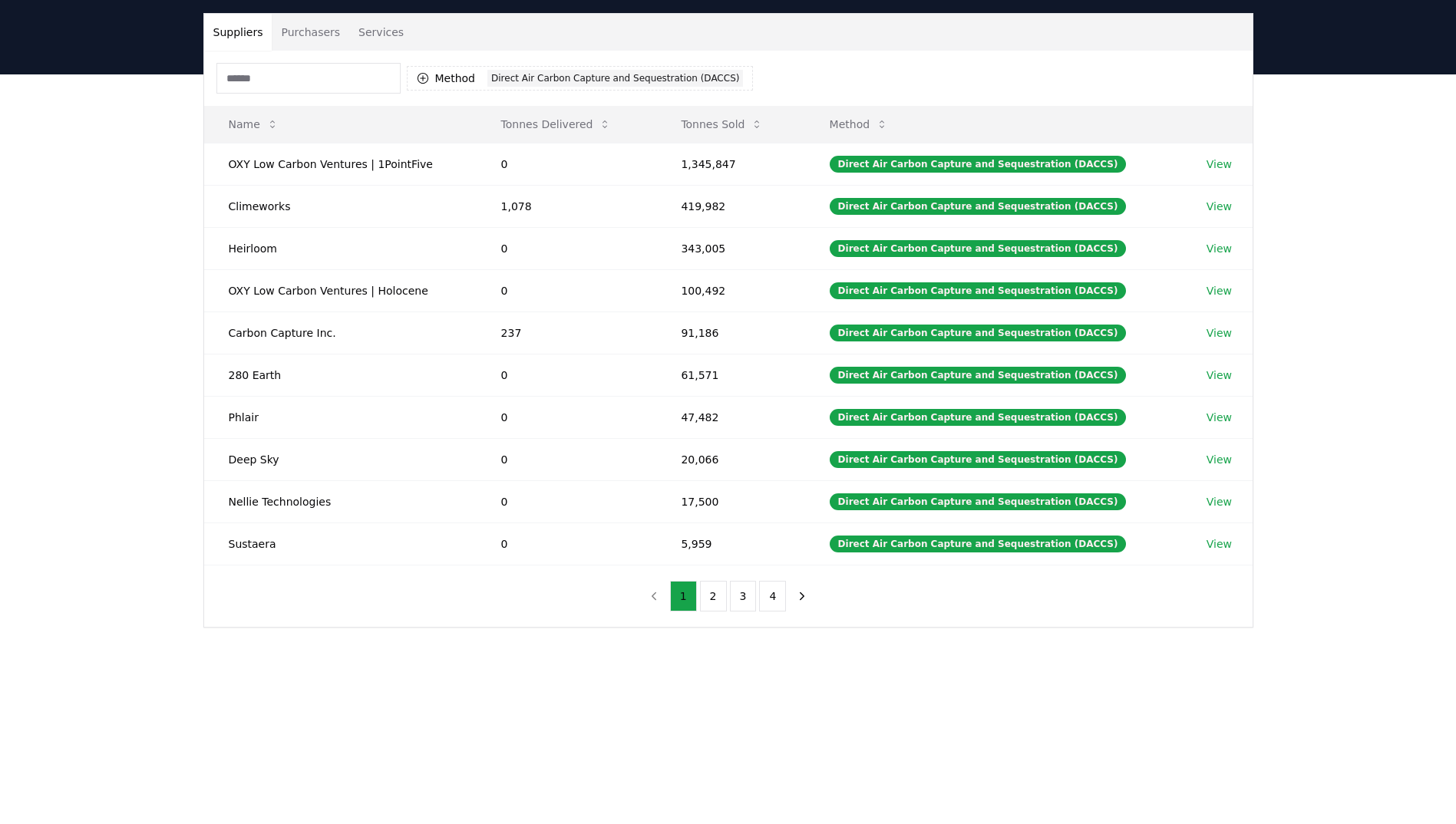
scroll to position [77, 0]
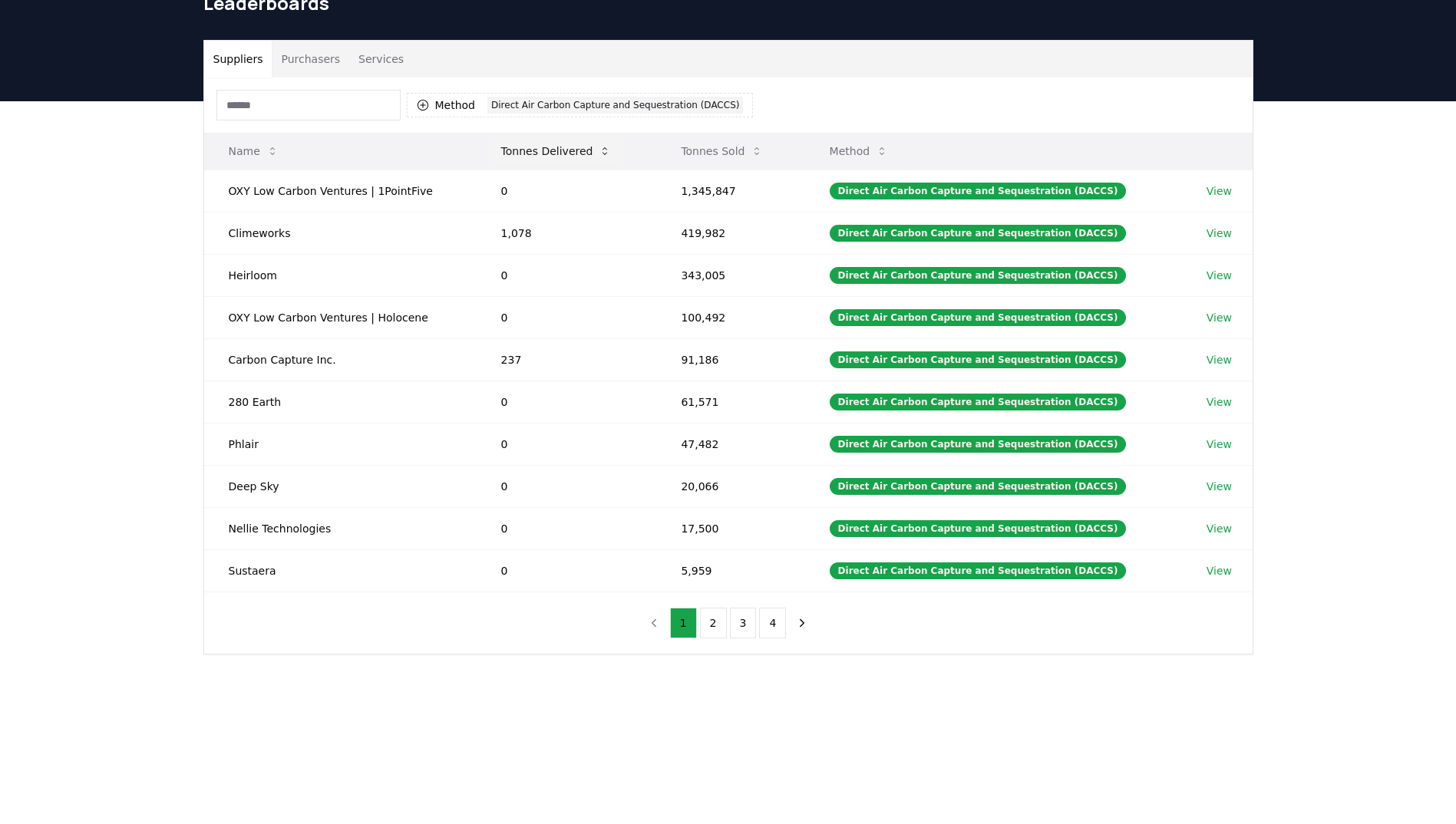
click at [530, 159] on button "Tonnes Delivered" at bounding box center [556, 151] width 135 height 31
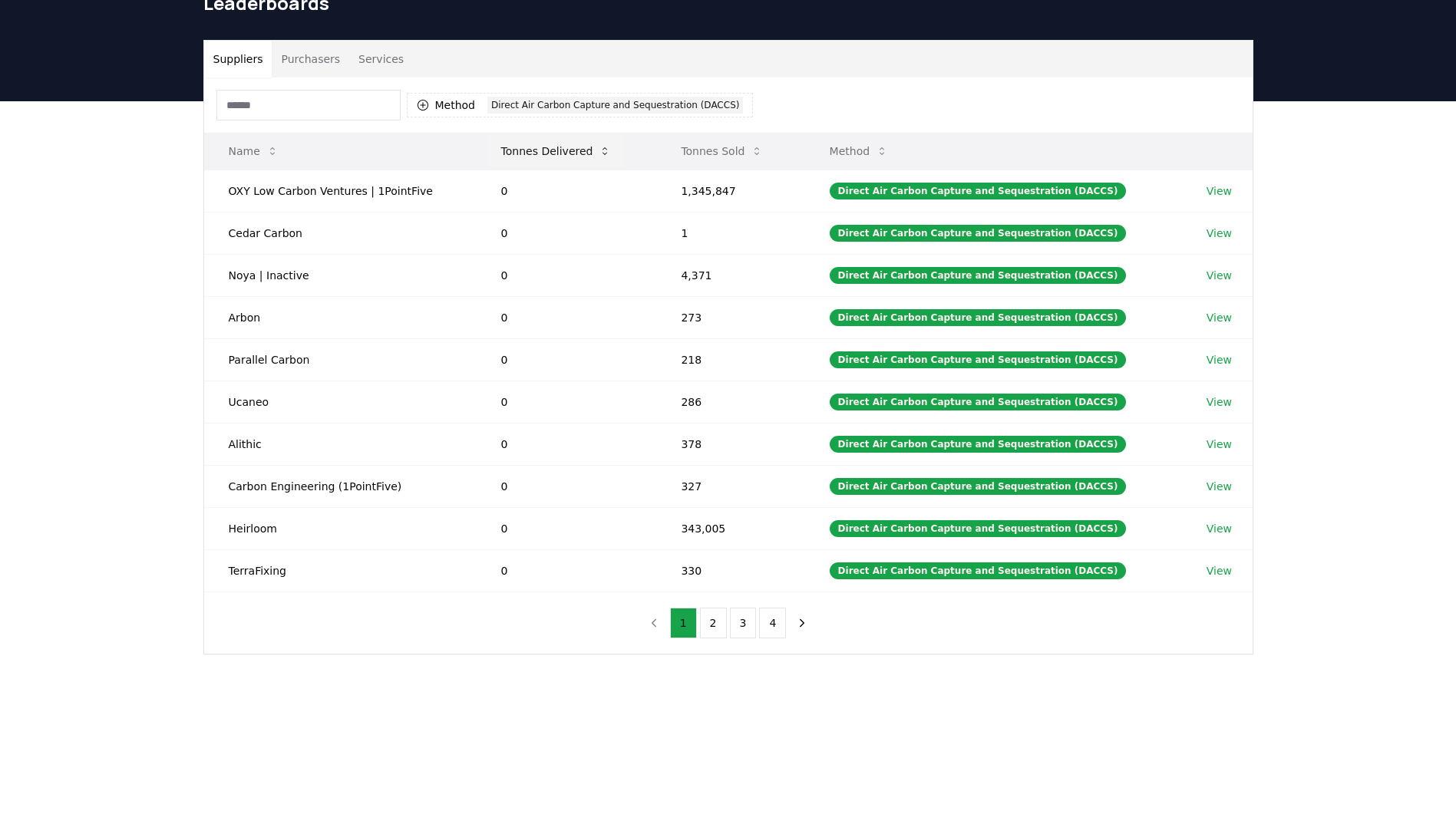
click at [530, 159] on button "Tonnes Delivered" at bounding box center [556, 151] width 135 height 31
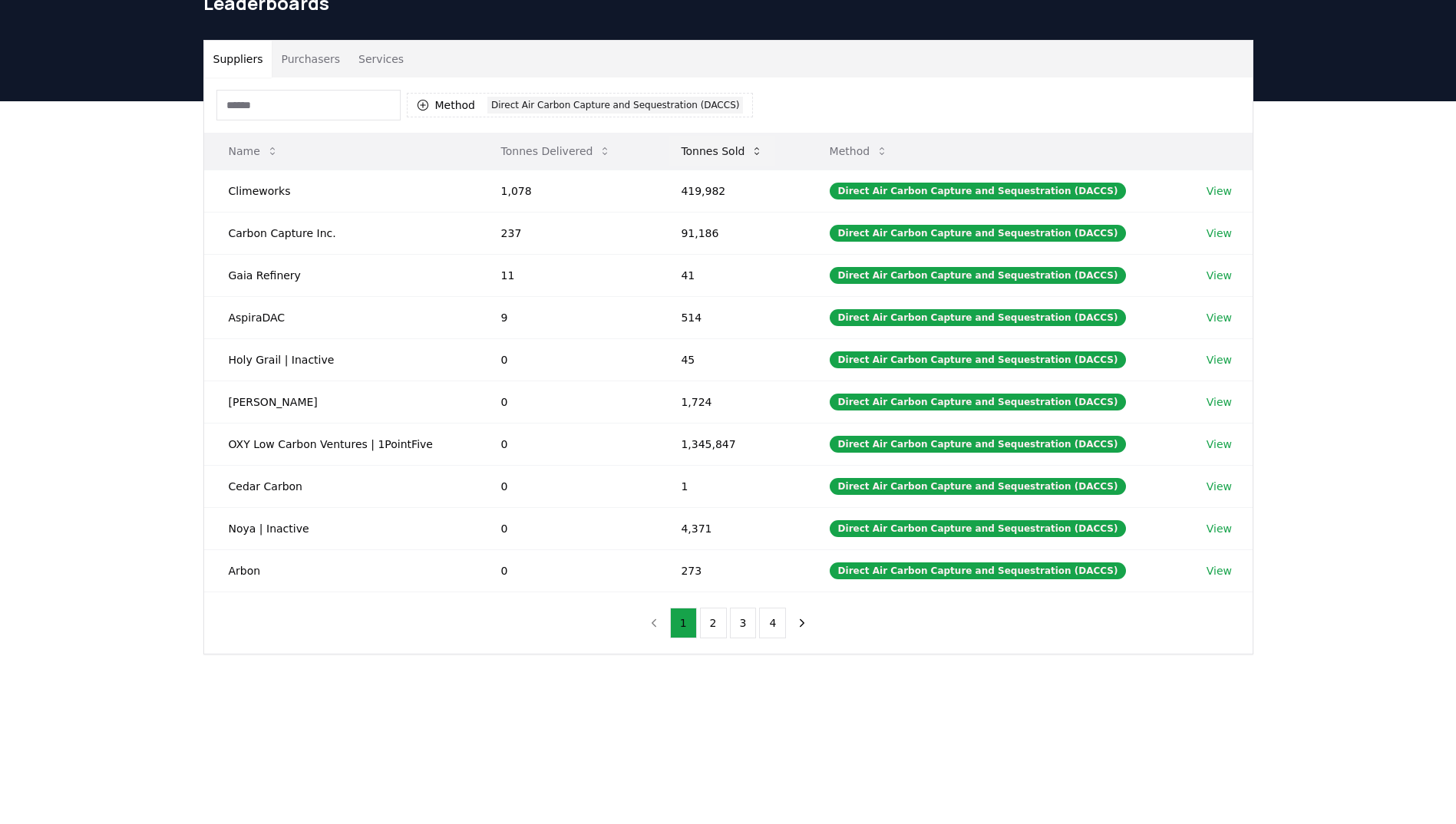
click at [734, 156] on button "Tonnes Sold" at bounding box center [722, 151] width 107 height 31
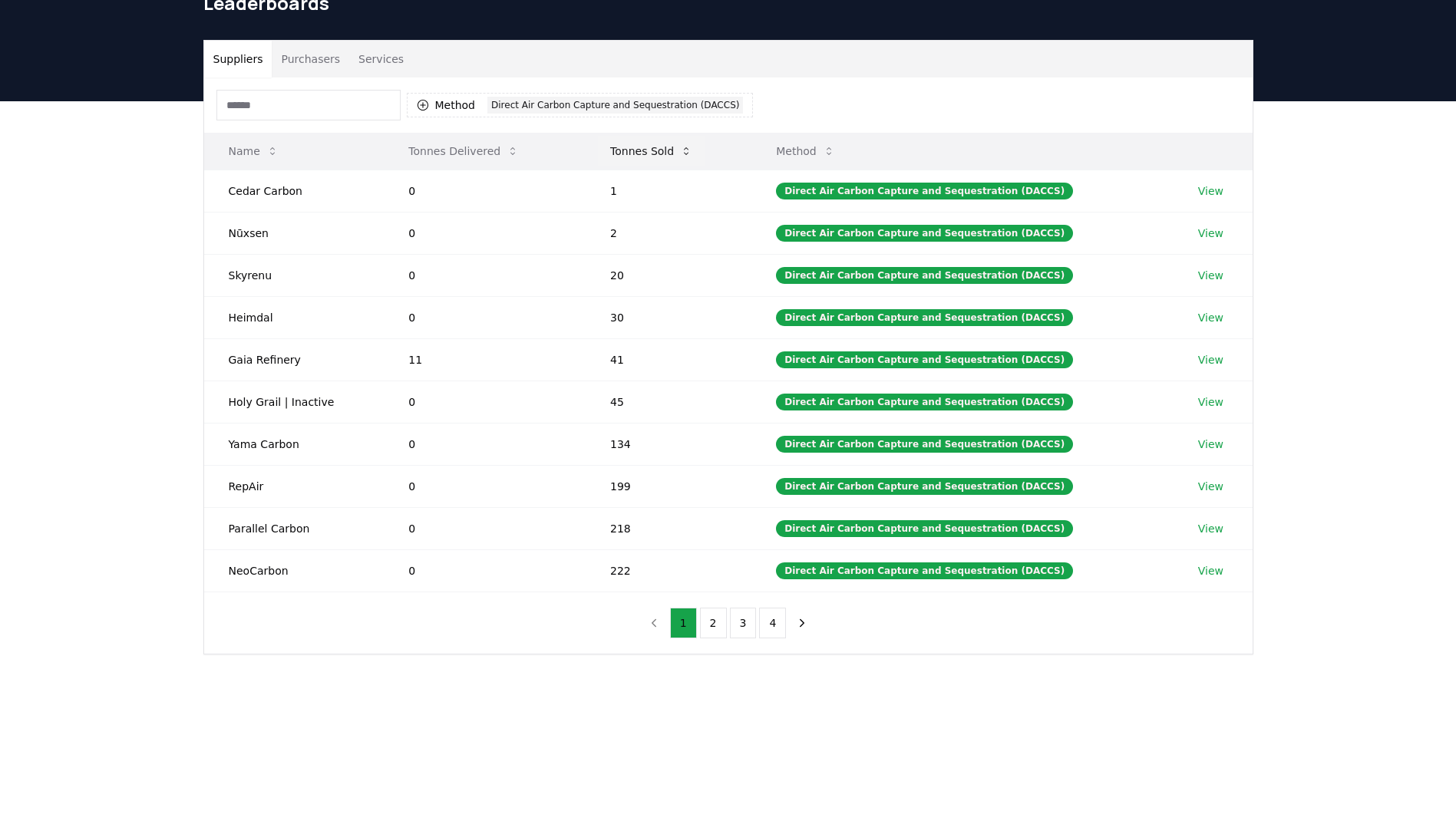
click at [643, 146] on button "Tonnes Sold" at bounding box center [651, 151] width 107 height 31
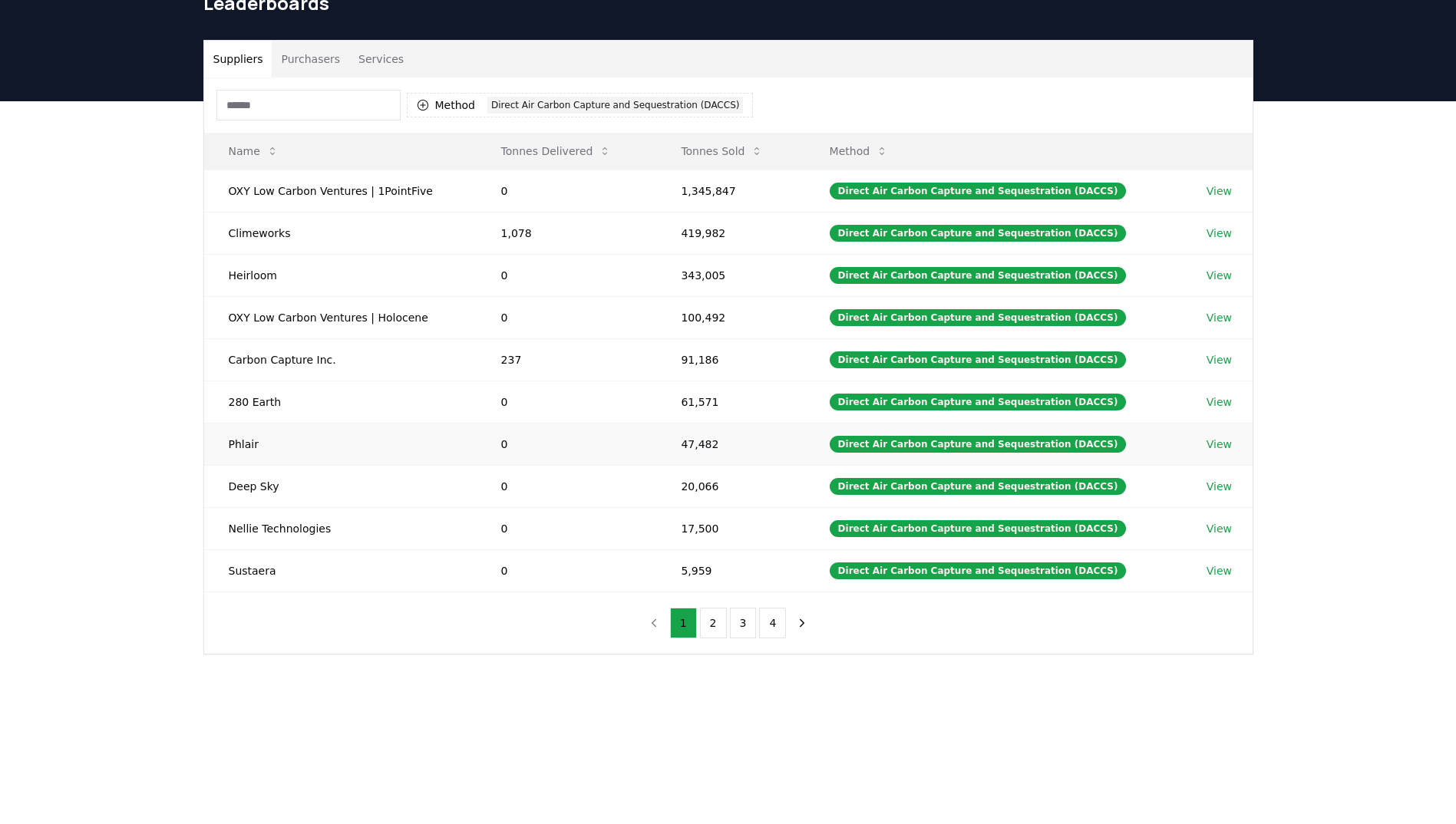
scroll to position [154, 0]
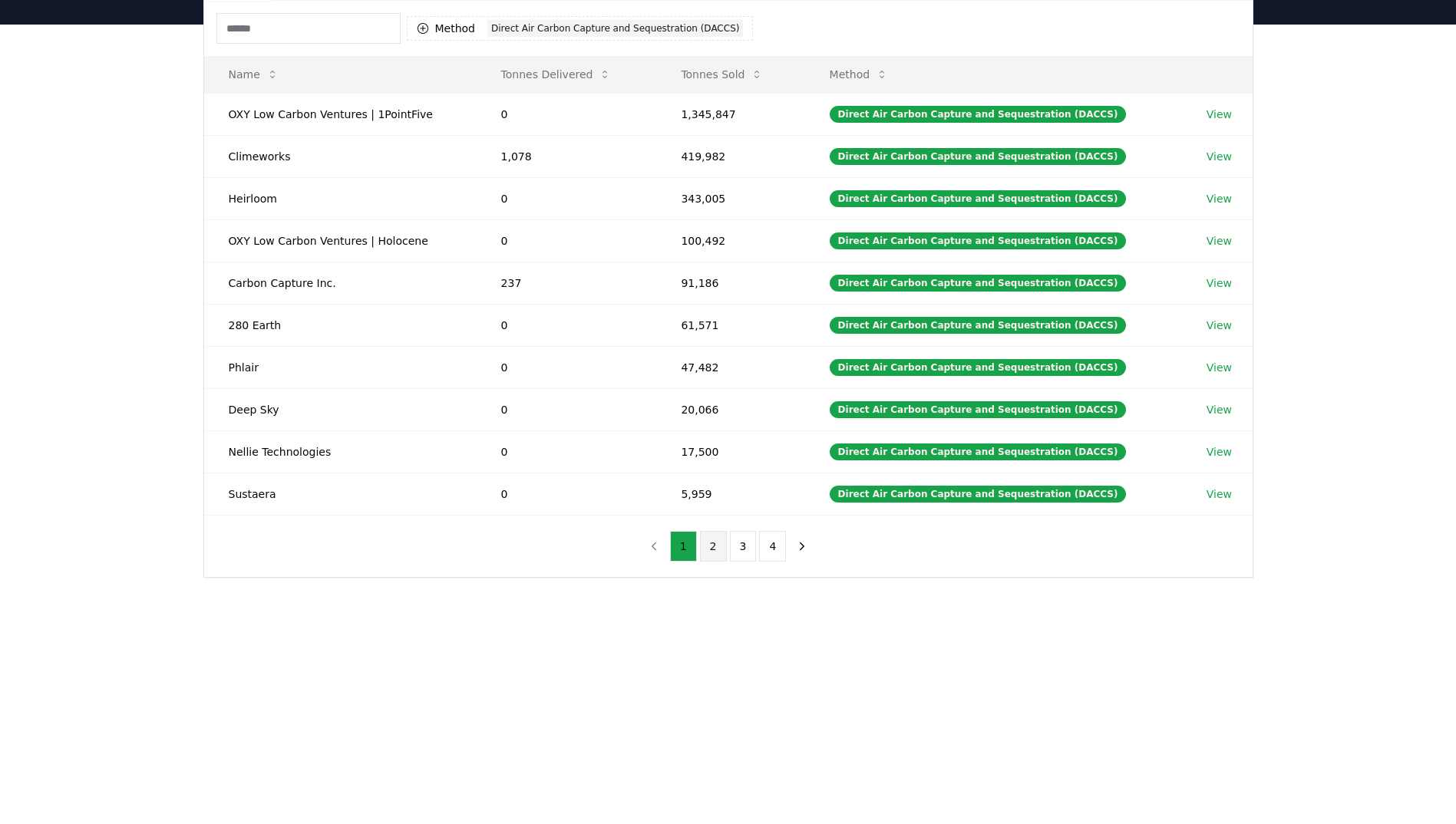
click at [708, 547] on button "2" at bounding box center [713, 546] width 27 height 31
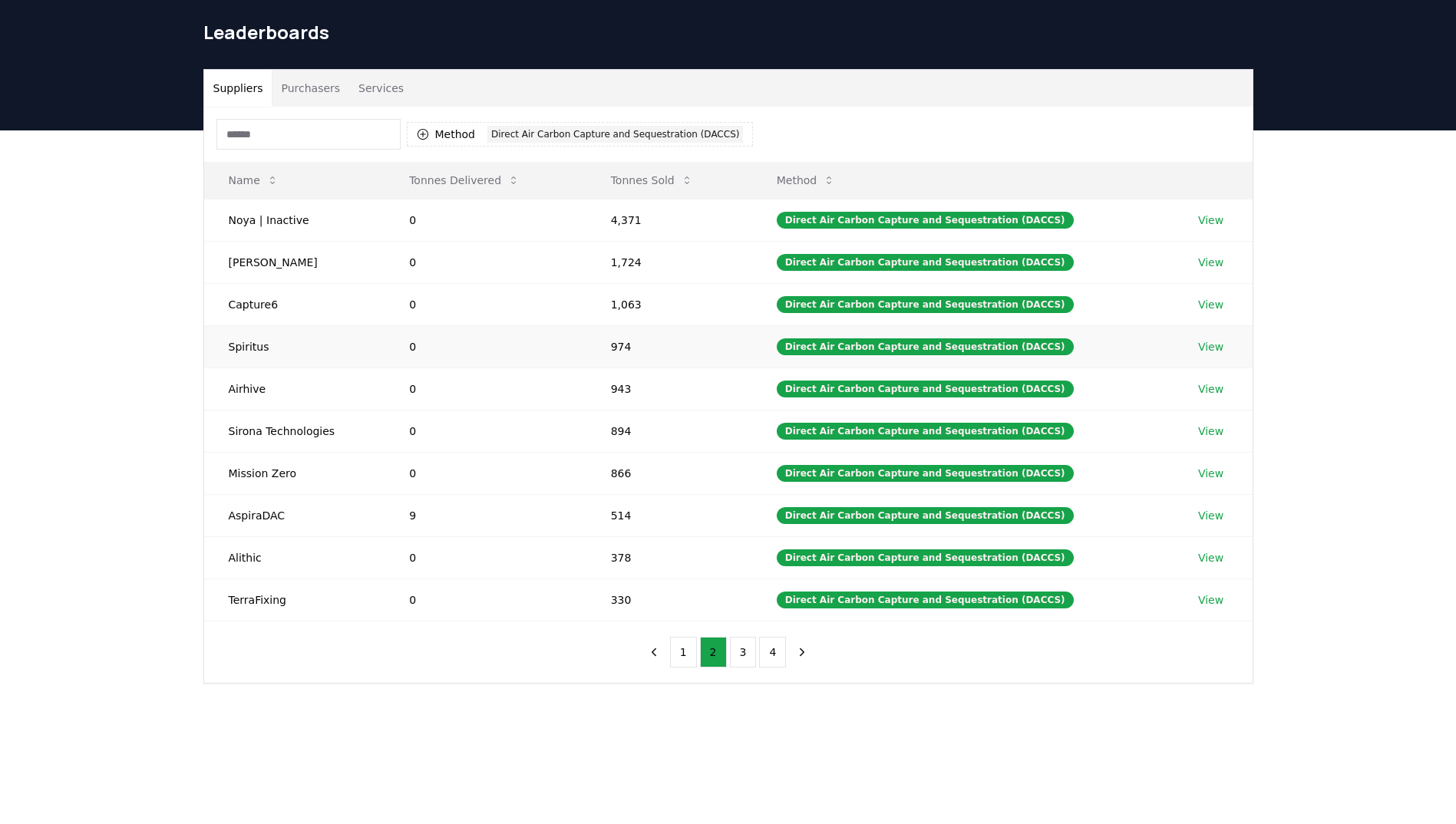
scroll to position [0, 0]
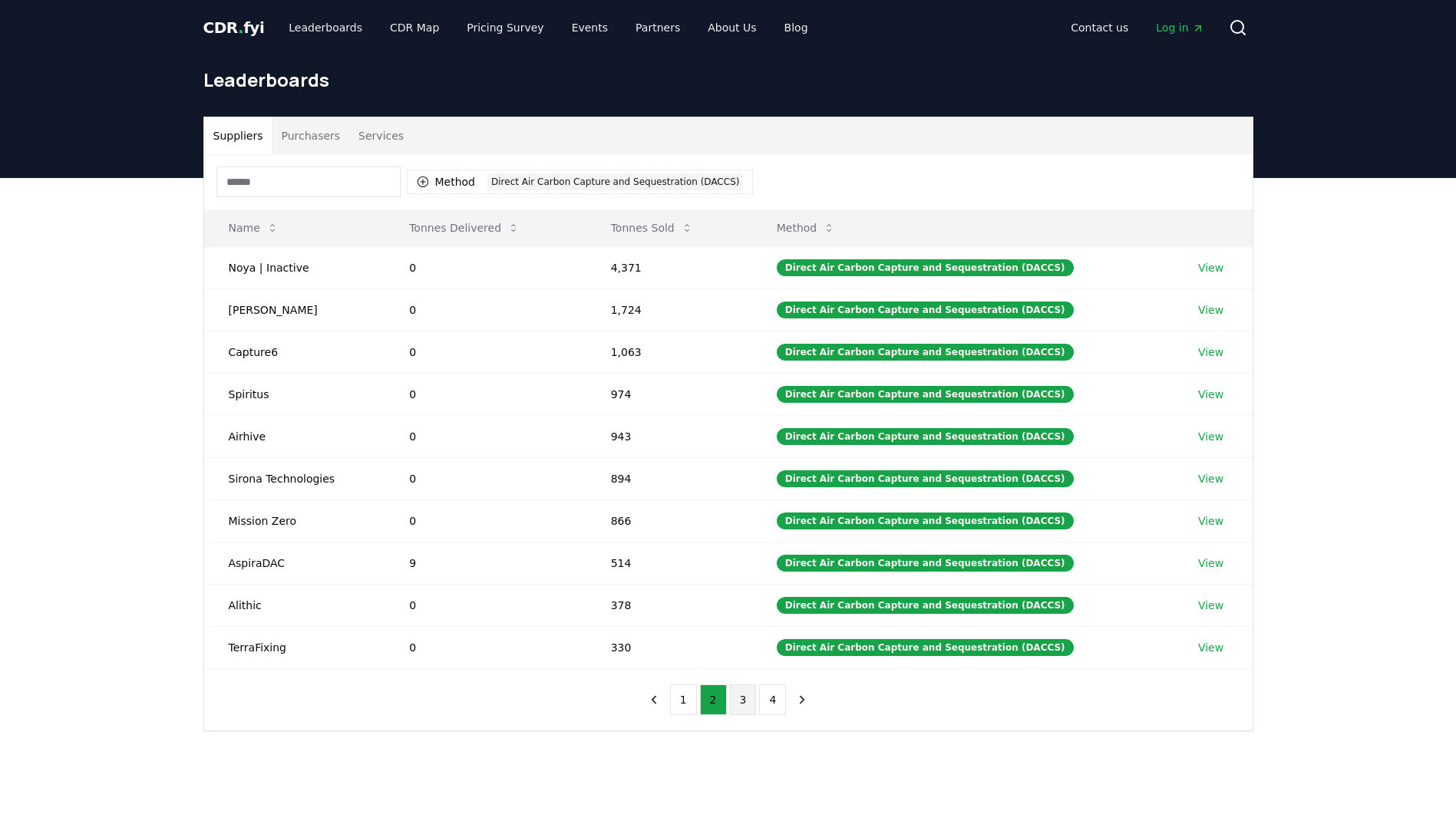
click at [743, 699] on button "3" at bounding box center [742, 699] width 27 height 31
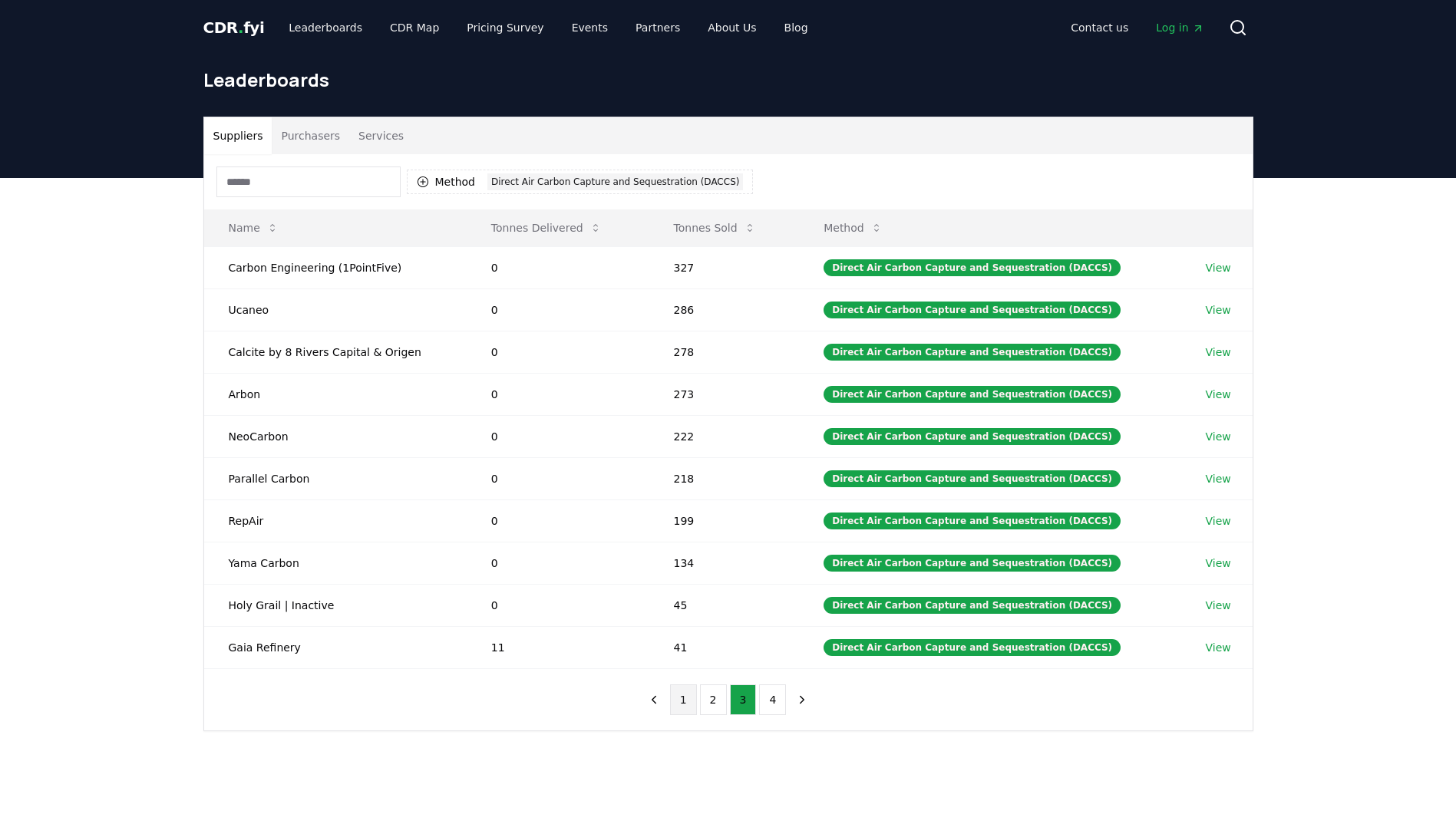
click at [684, 700] on button "1" at bounding box center [683, 699] width 27 height 31
